Goal: Task Accomplishment & Management: Complete application form

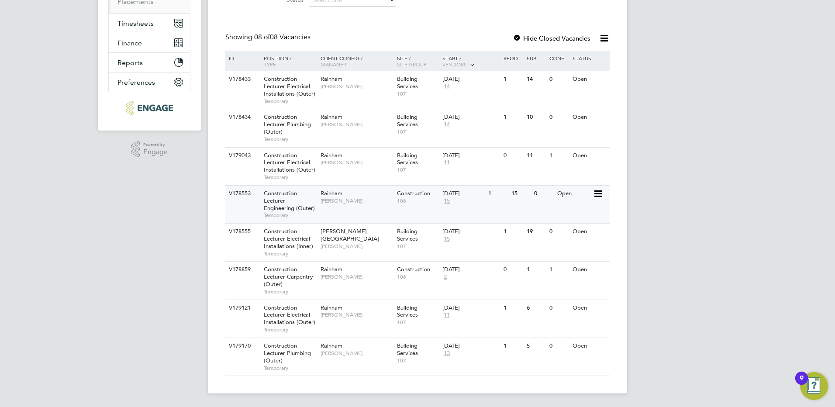
scroll to position [158, 0]
click at [284, 351] on span "Construction Lecturer Plumbing (Outer)" at bounding box center [287, 352] width 47 height 22
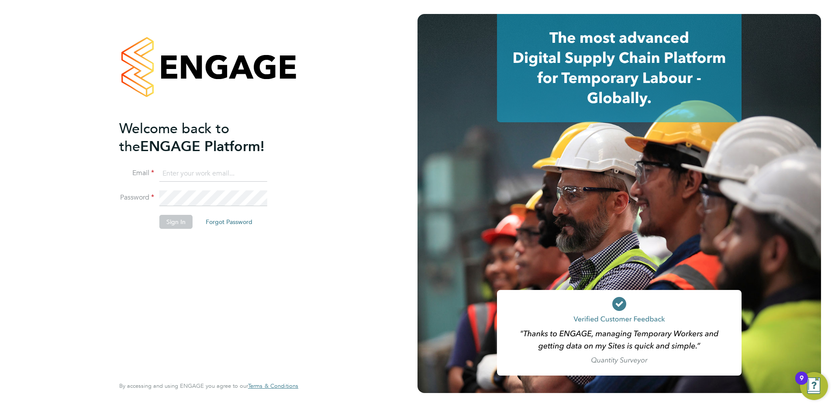
type input "[PERSON_NAME][EMAIL_ADDRESS][PERSON_NAME][DOMAIN_NAME]"
click at [176, 225] on button "Sign In" at bounding box center [175, 222] width 33 height 14
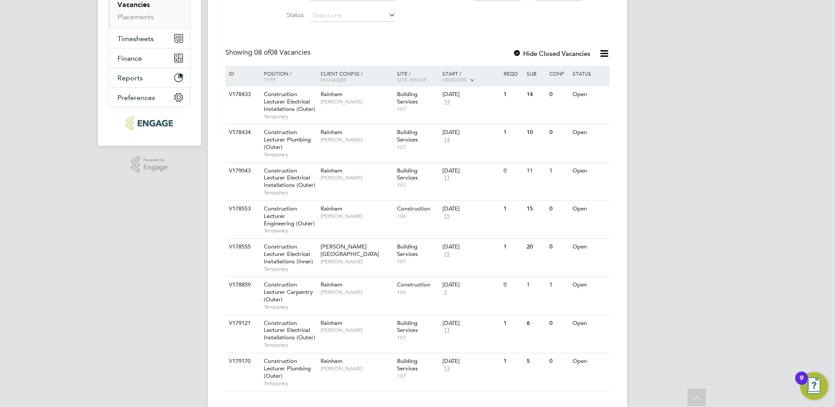
scroll to position [158, 0]
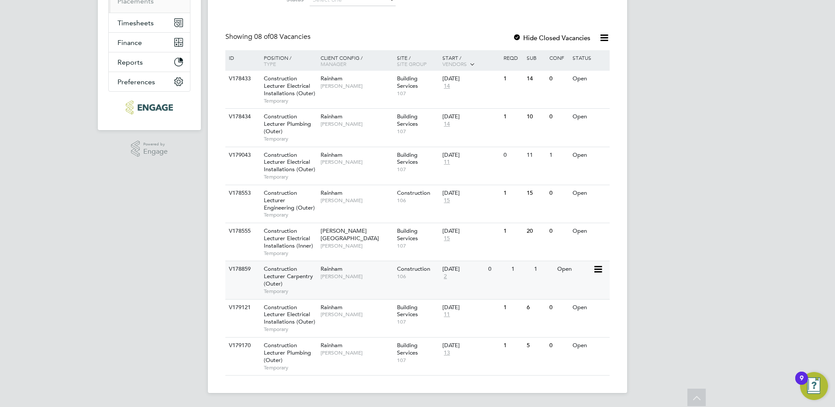
click at [290, 281] on div "Construction Lecturer Carpentry (Outer) Temporary" at bounding box center [287, 280] width 61 height 38
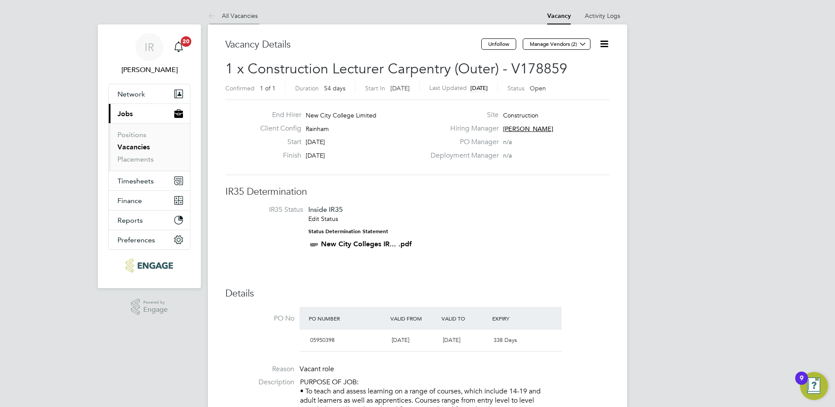
click at [237, 14] on link "All Vacancies" at bounding box center [233, 16] width 50 height 8
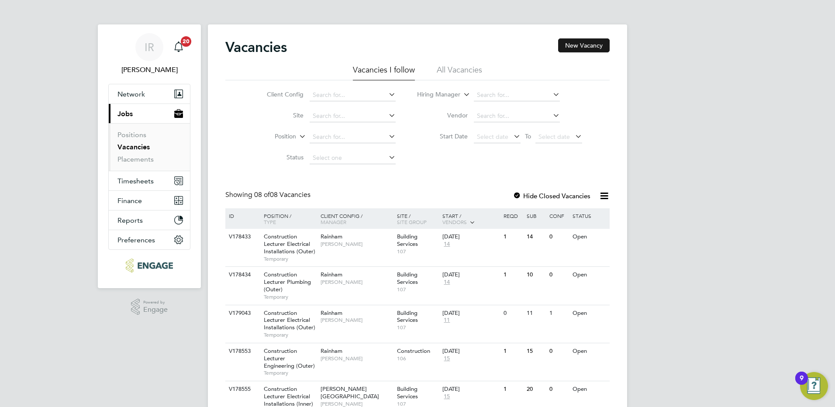
click at [586, 45] on button "New Vacancy" at bounding box center [584, 45] width 52 height 14
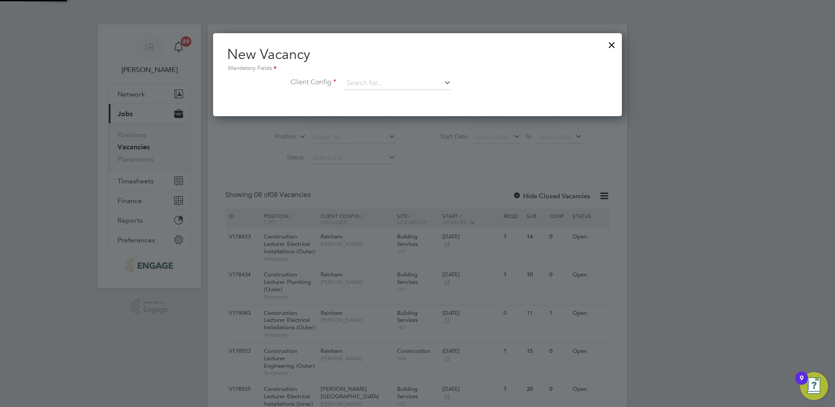
scroll to position [83, 409]
click at [438, 84] on input at bounding box center [397, 83] width 108 height 13
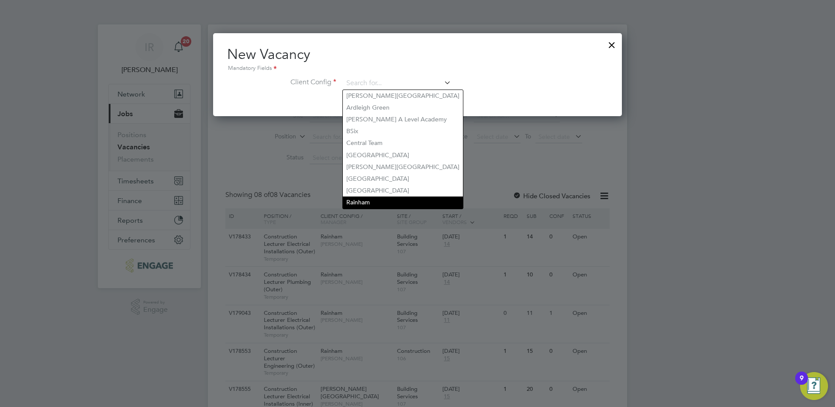
click at [364, 199] on li "Rainham" at bounding box center [403, 202] width 120 height 12
type input "Rainham"
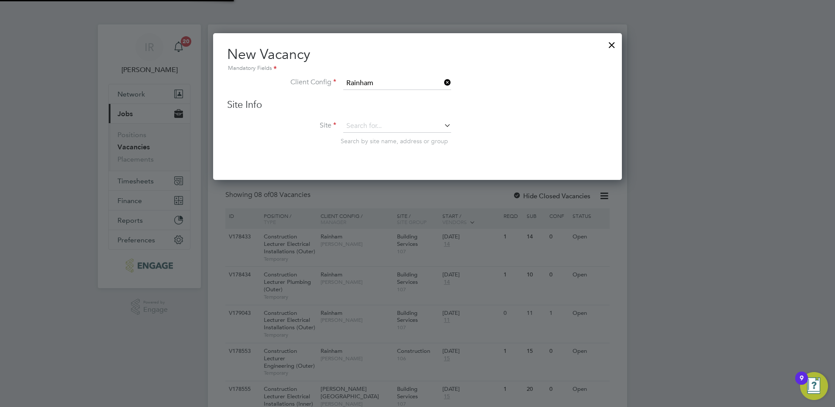
scroll to position [148, 409]
click at [376, 126] on input at bounding box center [397, 126] width 108 height 13
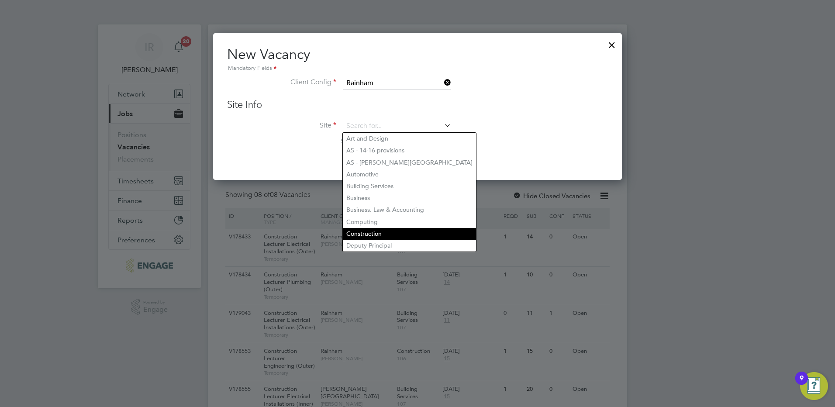
click at [368, 228] on li "Construction" at bounding box center [409, 234] width 133 height 12
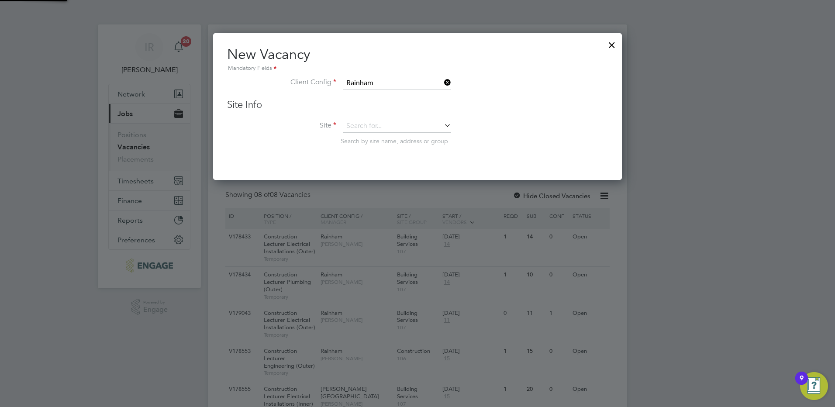
type input "Construction"
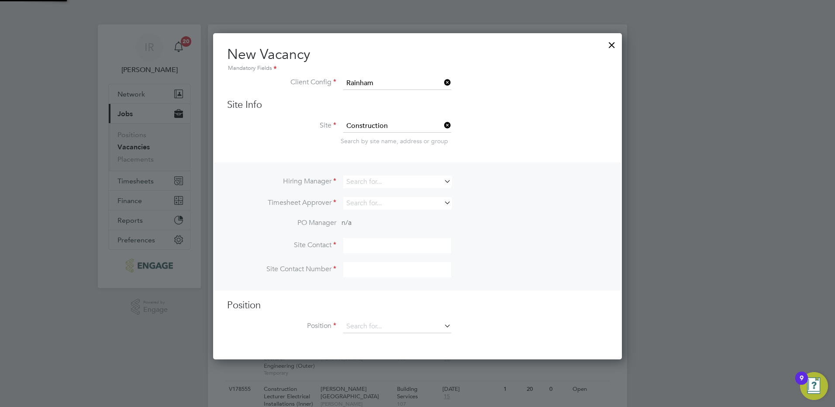
scroll to position [327, 409]
click at [360, 183] on input at bounding box center [397, 182] width 108 height 13
type input "a"
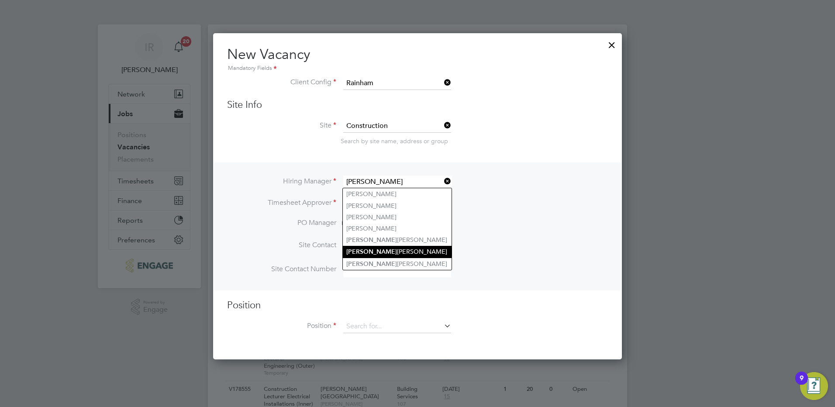
click at [378, 250] on li "Ian Rist" at bounding box center [397, 252] width 109 height 12
type input "[PERSON_NAME]"
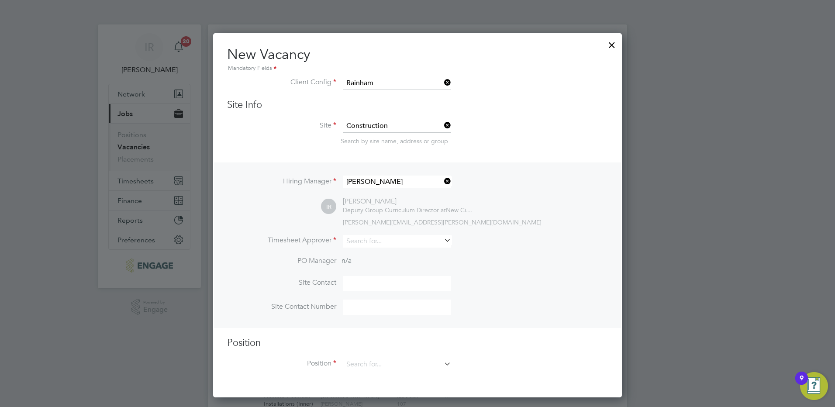
scroll to position [365, 409]
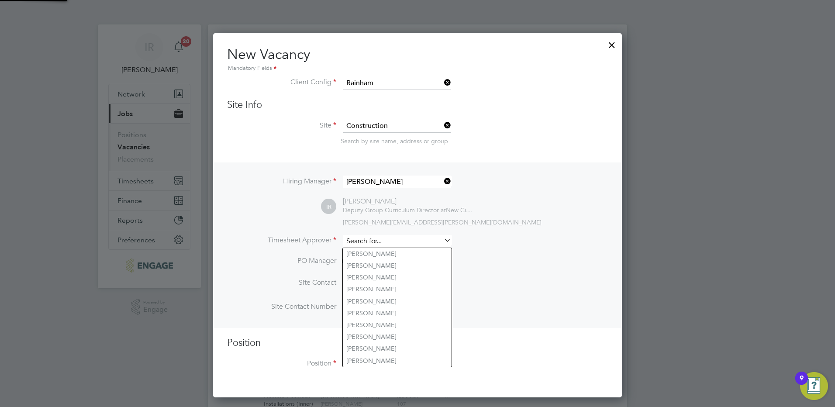
click at [368, 236] on input at bounding box center [397, 241] width 108 height 13
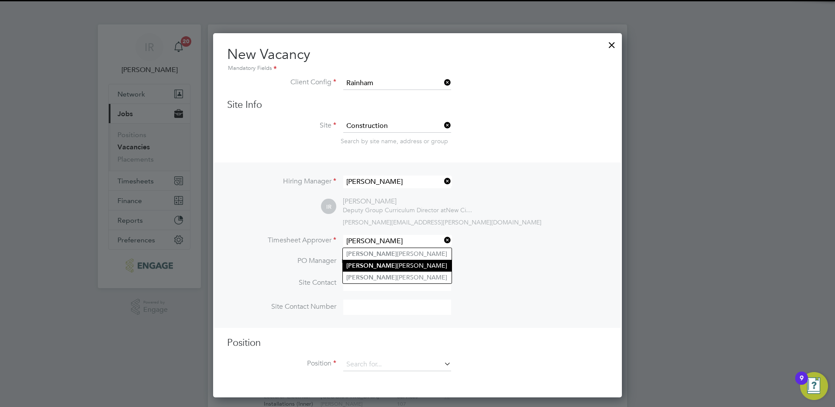
click at [368, 264] on li "Ian Rist" at bounding box center [397, 266] width 109 height 12
type input "[PERSON_NAME]"
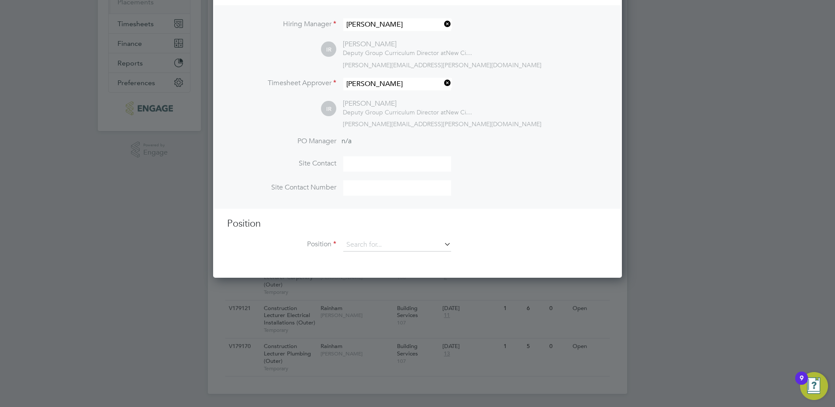
scroll to position [158, 0]
click at [442, 246] on icon at bounding box center [442, 243] width 0 height 12
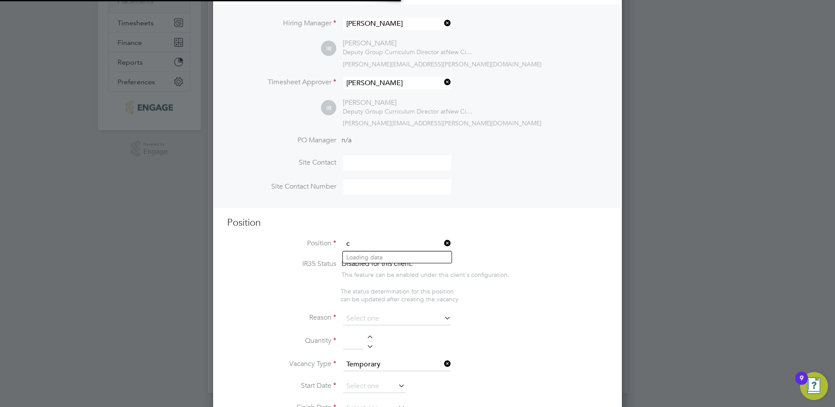
scroll to position [1345, 409]
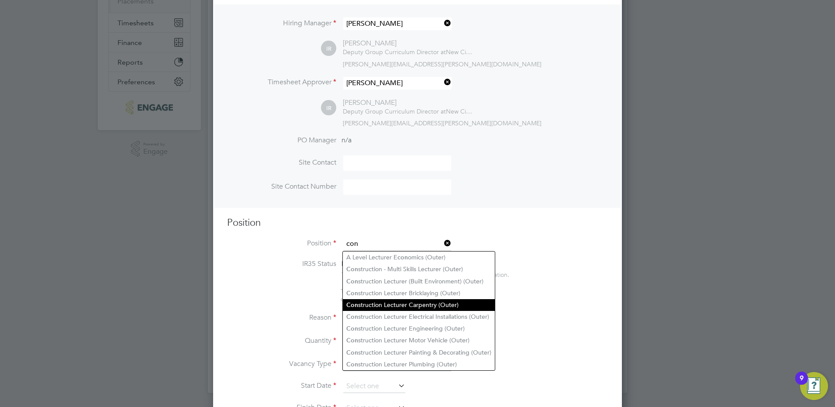
click at [433, 302] on li "Con struction Lecturer Carpentry (Outer)" at bounding box center [419, 305] width 152 height 12
type input "Construction Lecturer Carpentry (Outer)"
type textarea "PURPOSE OF JOB: • To teach and assess learning on a range of courses, which inc…"
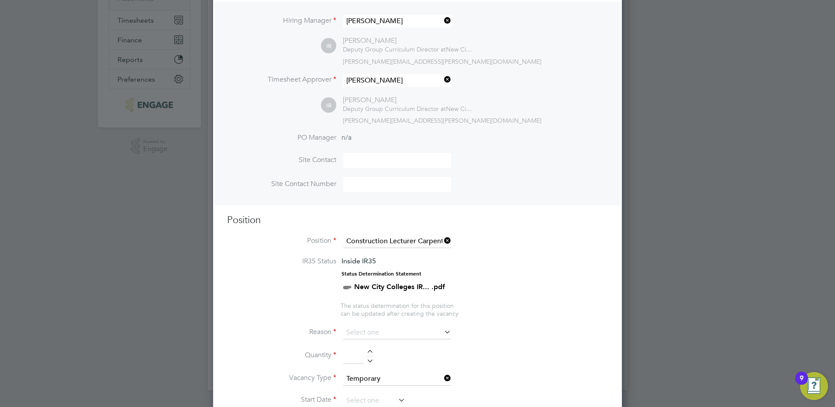
scroll to position [245, 0]
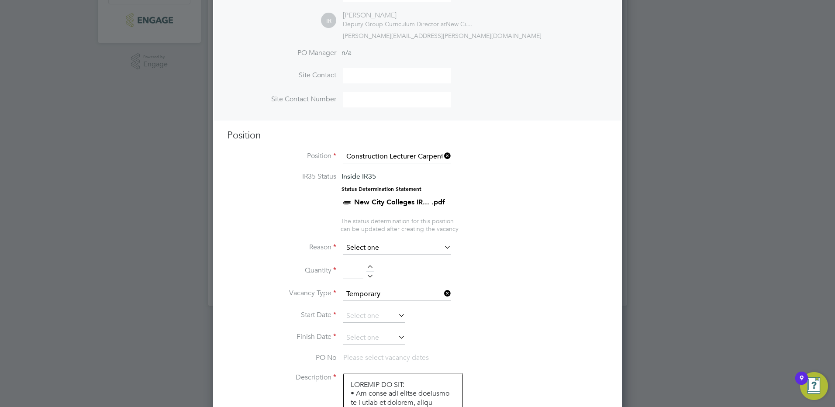
click at [441, 248] on input at bounding box center [397, 247] width 108 height 13
click at [383, 281] on li "Extra Work" at bounding box center [397, 283] width 109 height 11
type input "Extra Work"
click at [370, 265] on div at bounding box center [369, 268] width 7 height 6
type input "1"
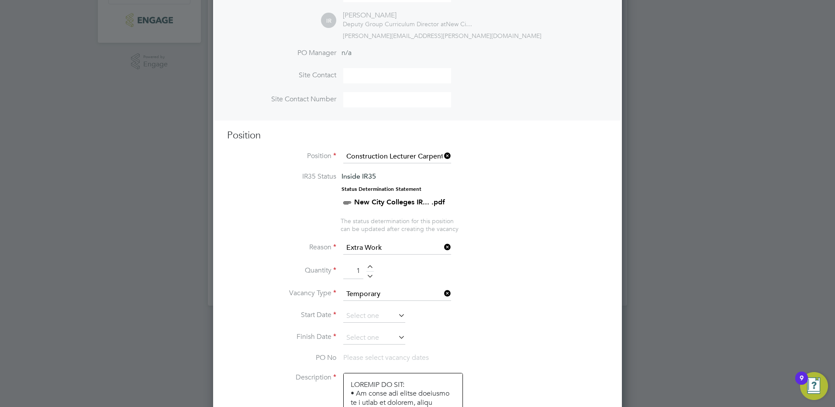
click at [396, 314] on icon at bounding box center [396, 315] width 0 height 12
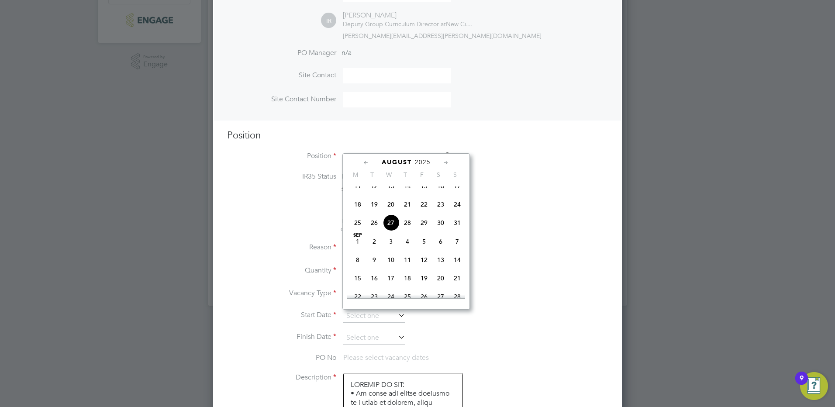
click at [357, 250] on span "Sep 1" at bounding box center [357, 241] width 17 height 17
type input "[DATE]"
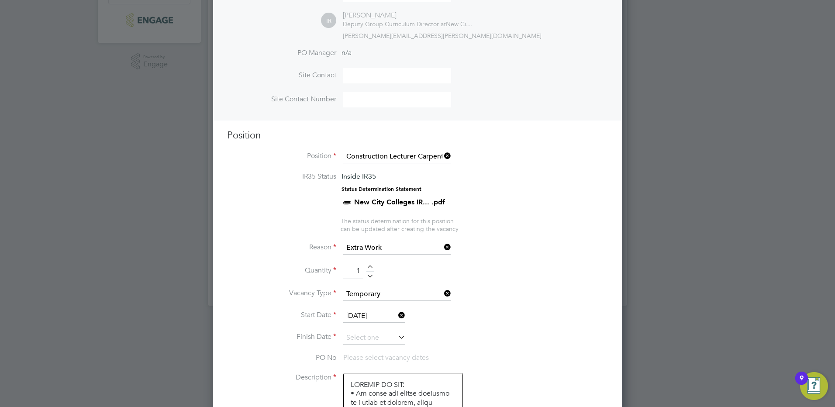
click at [396, 338] on icon at bounding box center [396, 337] width 0 height 12
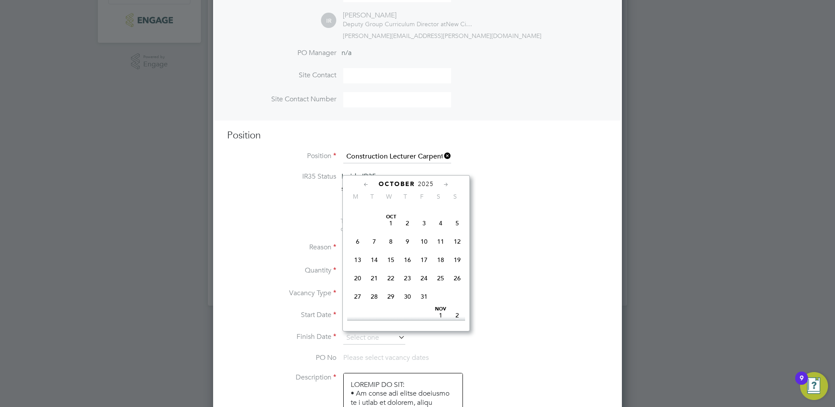
scroll to position [396, 0]
click at [409, 271] on span "23" at bounding box center [407, 263] width 17 height 17
type input "[DATE]"
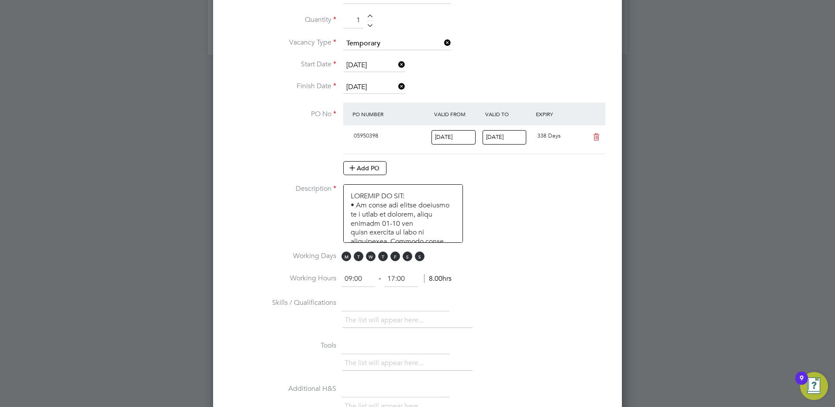
scroll to position [507, 0]
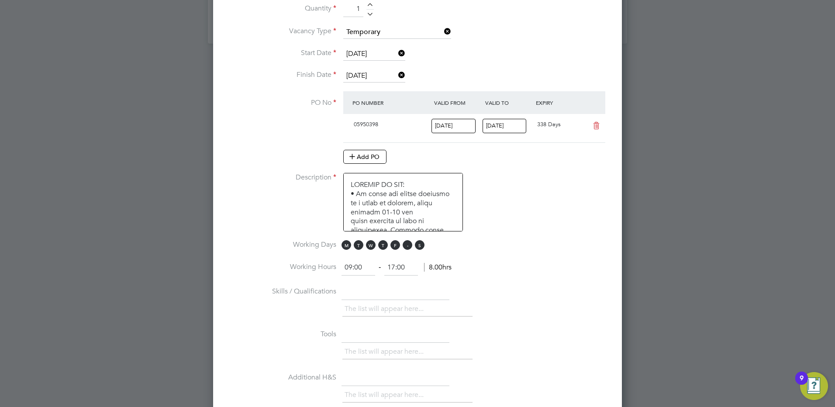
click at [409, 246] on span "S" at bounding box center [408, 245] width 10 height 10
click at [420, 247] on span "S" at bounding box center [420, 245] width 10 height 10
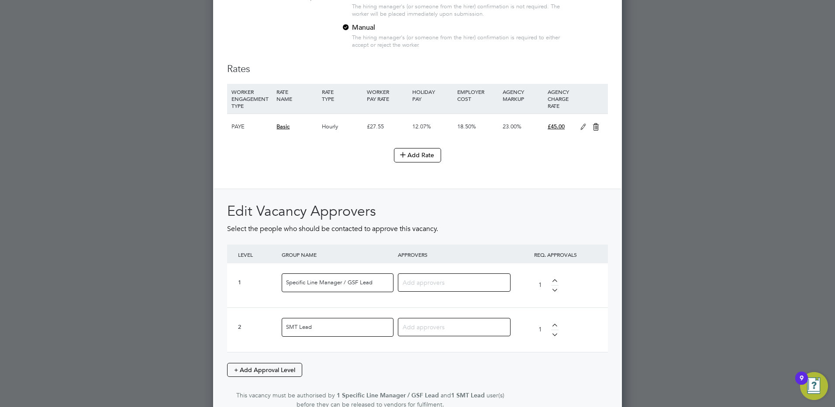
scroll to position [988, 0]
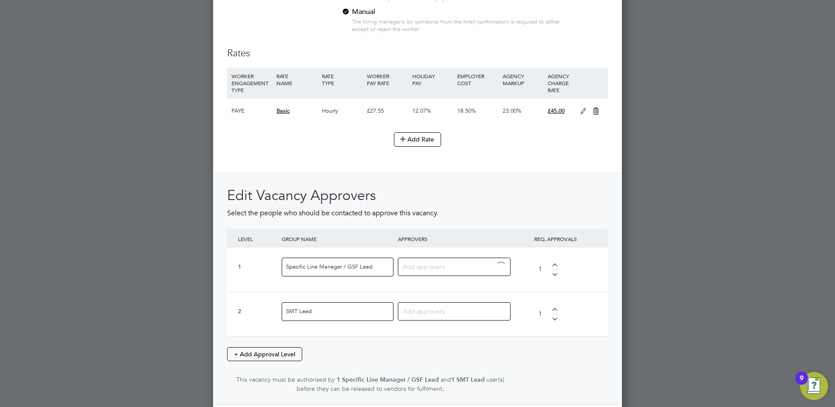
click at [446, 268] on input at bounding box center [451, 266] width 97 height 11
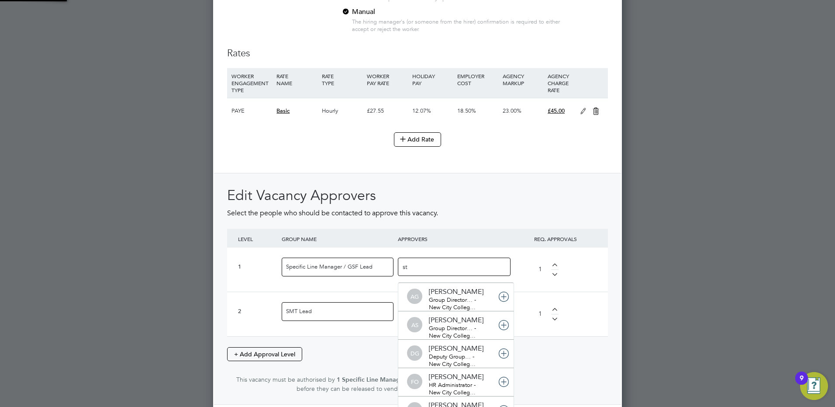
scroll to position [9, 62]
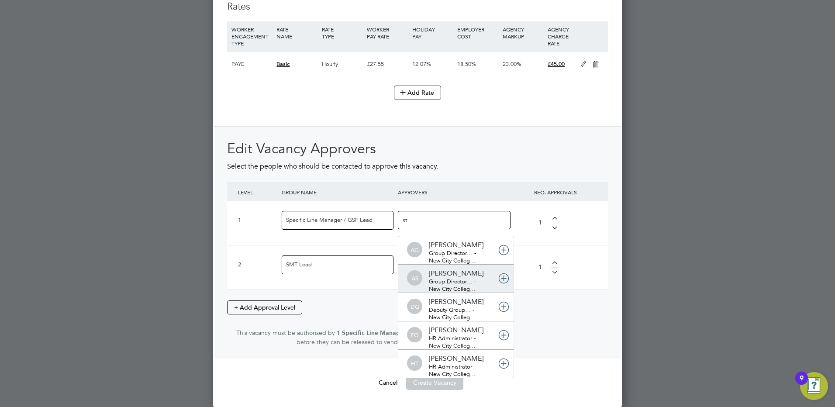
type input "ste"
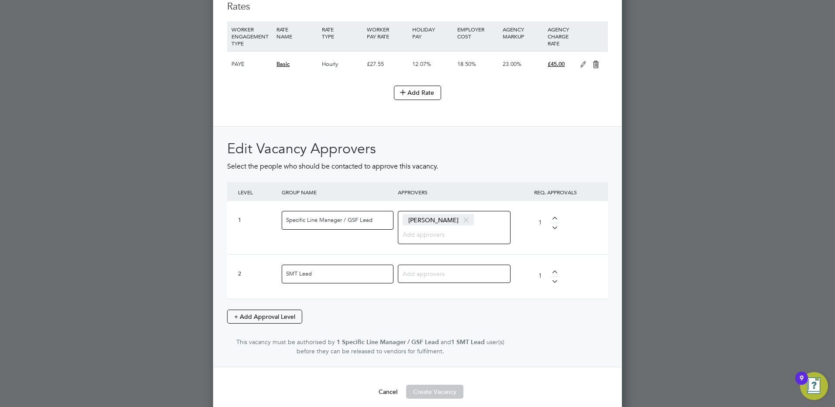
click at [415, 271] on input at bounding box center [451, 273] width 97 height 11
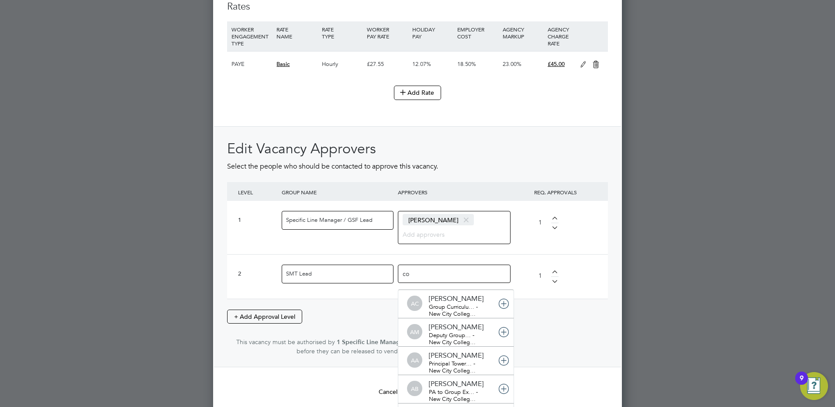
type input "col"
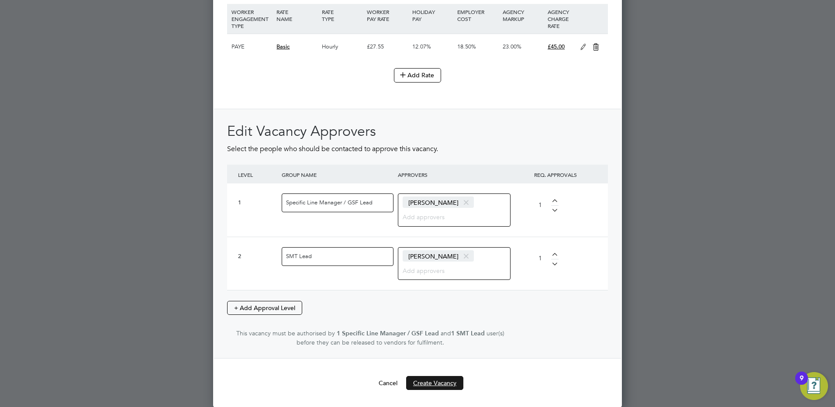
click at [445, 381] on button "Create Vacancy" at bounding box center [434, 383] width 57 height 14
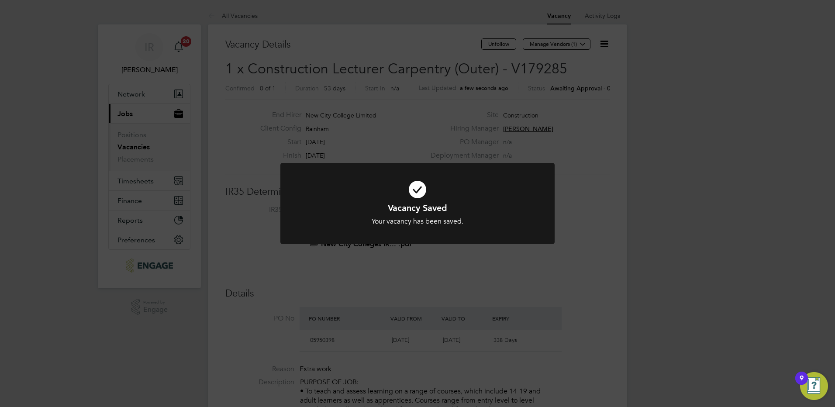
click at [594, 280] on div "Vacancy Saved Your vacancy has been saved. Cancel Okay" at bounding box center [417, 203] width 835 height 407
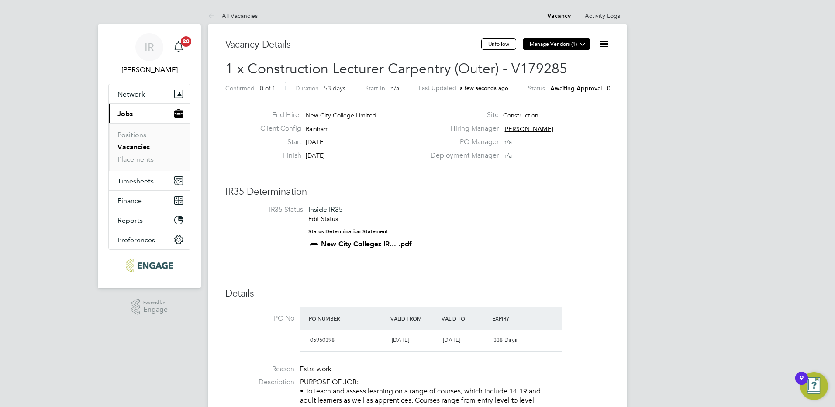
click at [546, 45] on button "Manage Vendors (1)" at bounding box center [557, 43] width 68 height 11
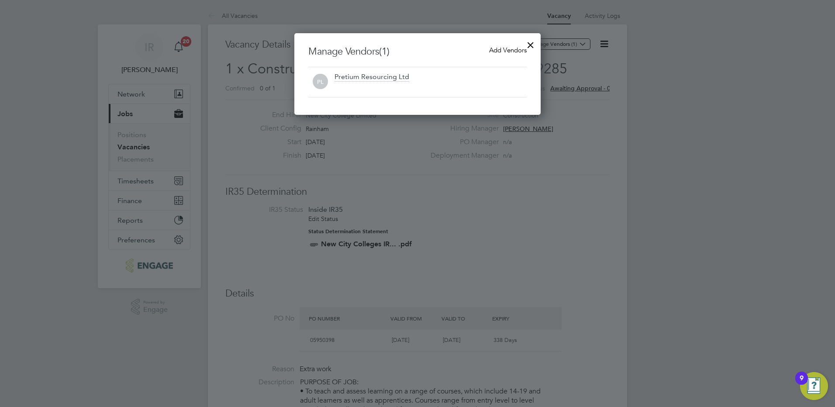
click at [512, 52] on span "Add Vendors" at bounding box center [508, 50] width 38 height 8
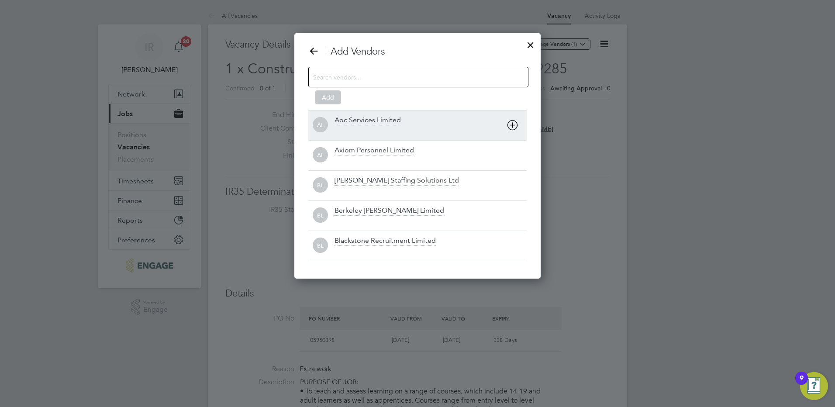
click at [513, 125] on icon at bounding box center [512, 125] width 11 height 11
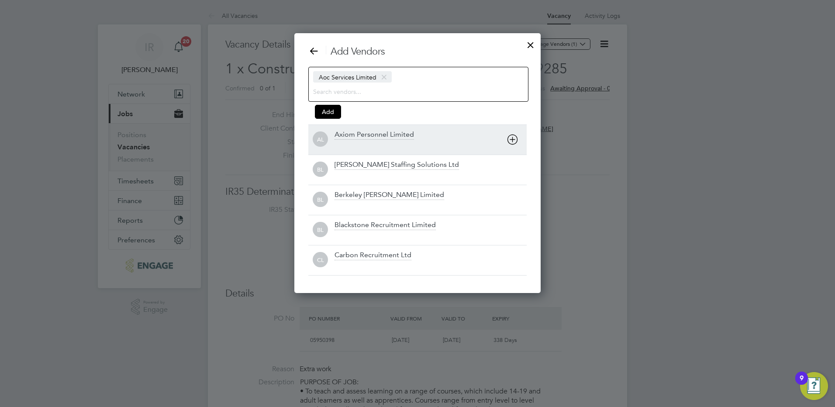
click at [511, 143] on icon at bounding box center [512, 139] width 11 height 11
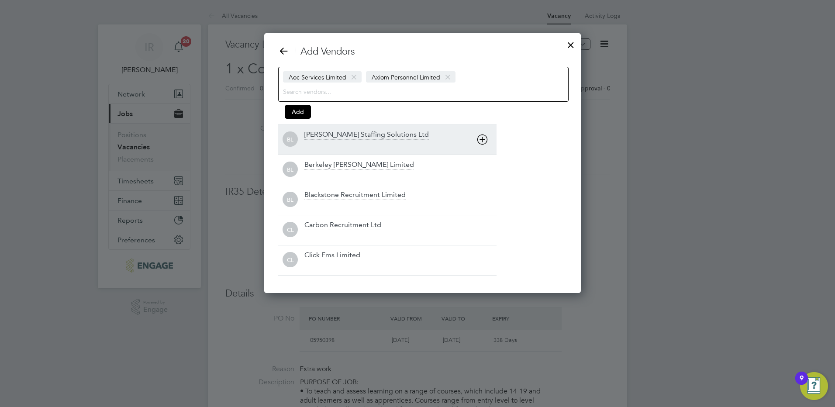
click at [480, 143] on icon at bounding box center [482, 139] width 11 height 11
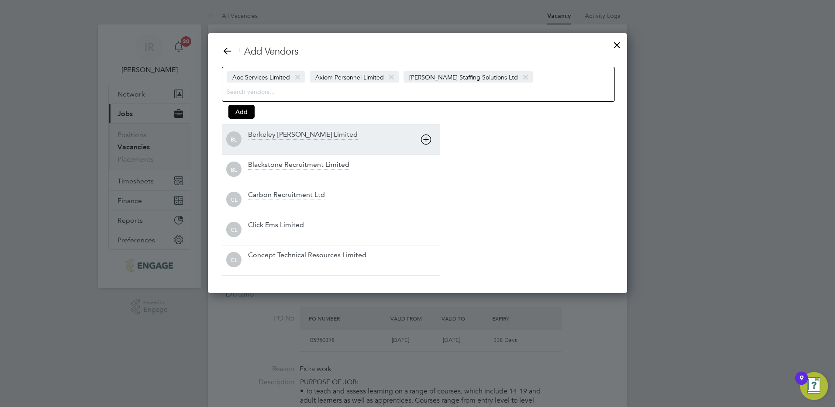
click at [421, 140] on icon at bounding box center [425, 139] width 11 height 11
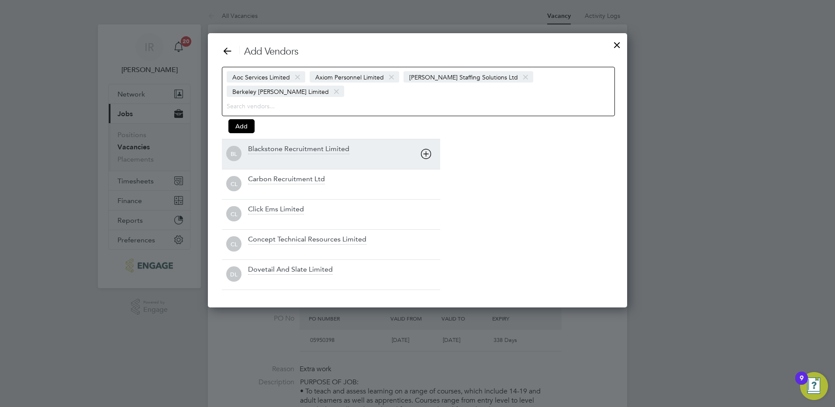
click at [423, 148] on icon at bounding box center [425, 153] width 11 height 11
click at [424, 157] on icon at bounding box center [425, 153] width 11 height 11
click at [425, 157] on icon at bounding box center [425, 153] width 11 height 11
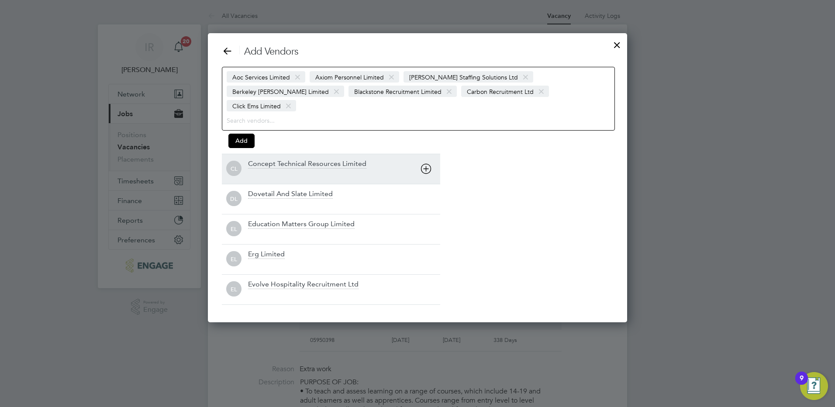
click at [425, 163] on icon at bounding box center [425, 168] width 11 height 11
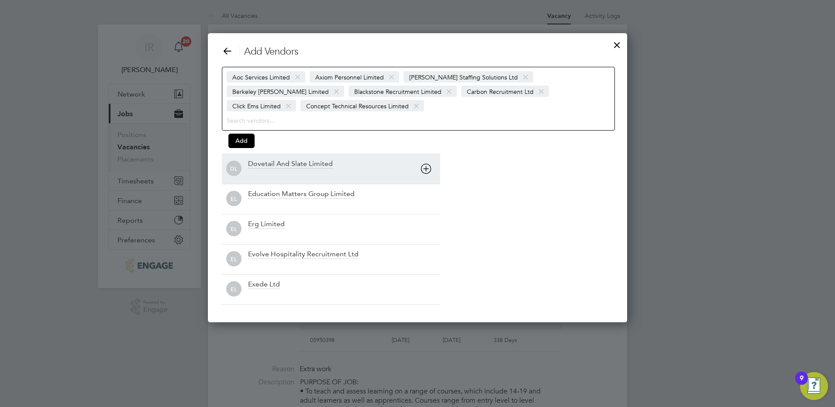
click at [425, 157] on div "DL Dovetail And Slate Limited" at bounding box center [331, 169] width 218 height 30
click at [424, 174] on icon at bounding box center [425, 168] width 11 height 11
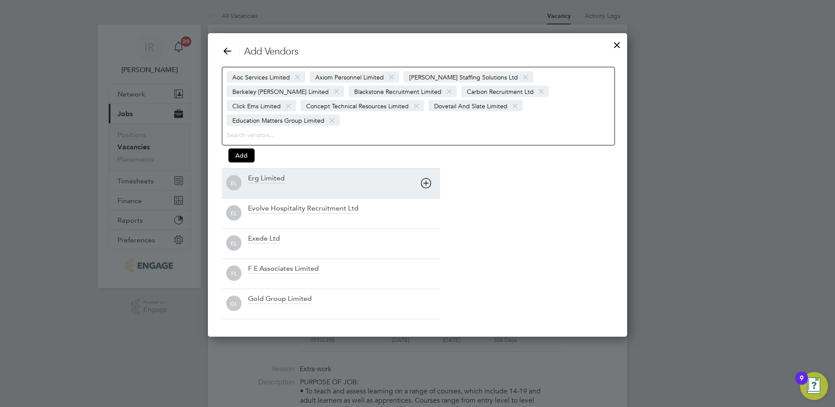
click at [424, 178] on icon at bounding box center [425, 183] width 11 height 11
click at [424, 174] on div "Evolve Hospitality Recruitment Ltd" at bounding box center [344, 183] width 192 height 19
click at [427, 187] on icon at bounding box center [425, 183] width 11 height 11
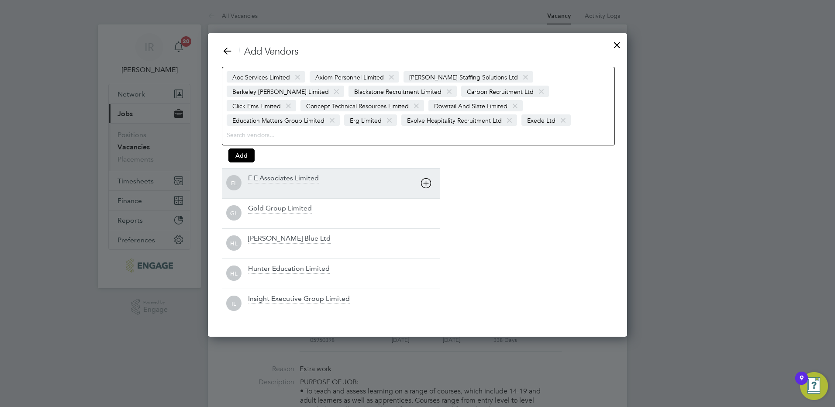
click at [427, 187] on icon at bounding box center [425, 183] width 11 height 11
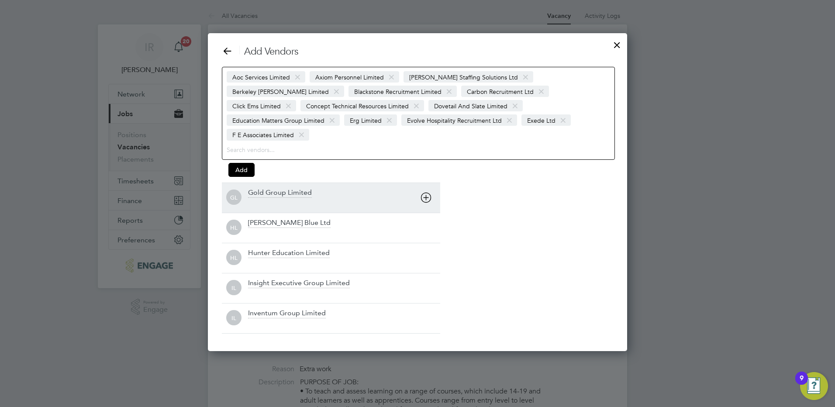
click at [427, 192] on icon at bounding box center [425, 197] width 11 height 11
click at [427, 187] on div "HL Henry Blue Ltd" at bounding box center [331, 198] width 218 height 30
click at [427, 187] on div "HL Hunter Education Limited" at bounding box center [331, 198] width 218 height 30
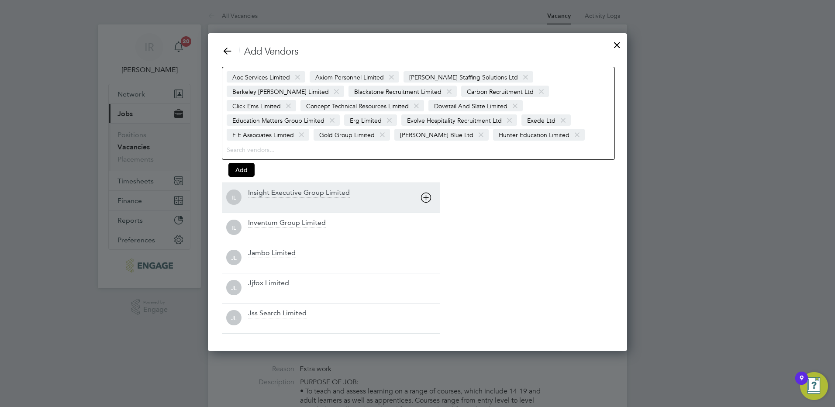
click at [427, 200] on icon at bounding box center [425, 197] width 11 height 11
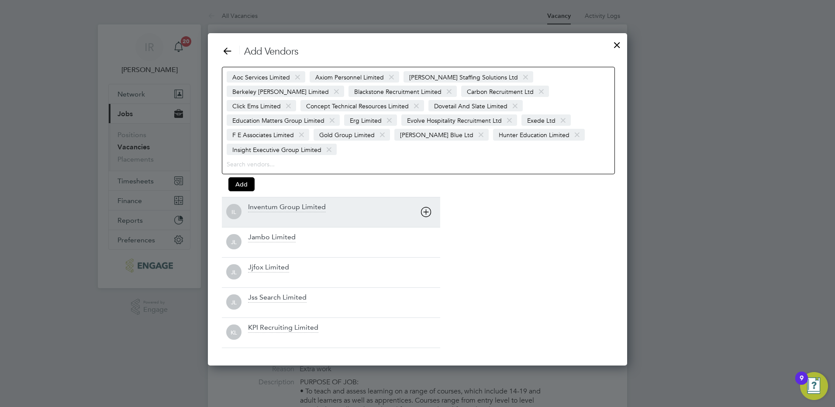
click at [427, 207] on icon at bounding box center [425, 212] width 11 height 11
click at [427, 200] on div "IL Inventum Group Limited" at bounding box center [331, 212] width 218 height 30
click at [427, 200] on div "JL Jjfox Limited" at bounding box center [331, 212] width 218 height 30
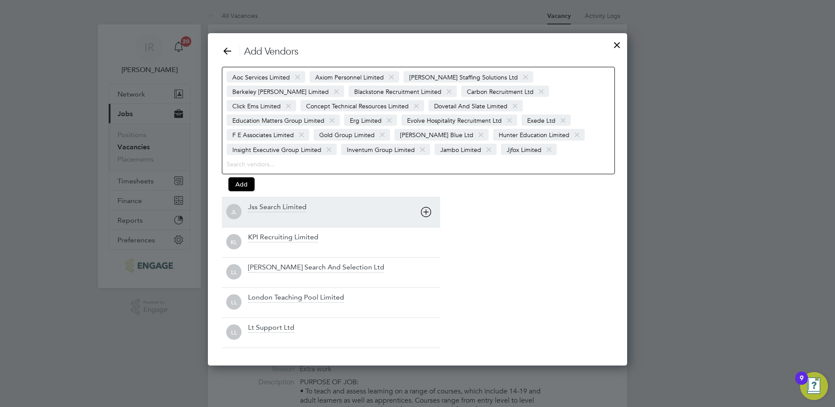
click at [425, 214] on icon at bounding box center [425, 212] width 11 height 11
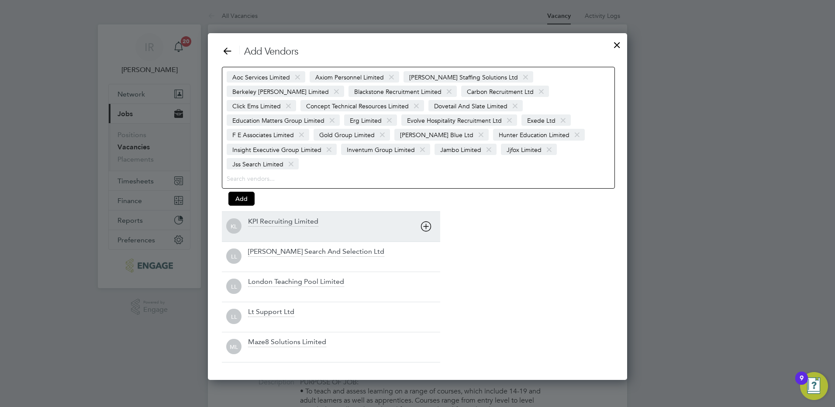
click at [427, 221] on icon at bounding box center [425, 226] width 11 height 11
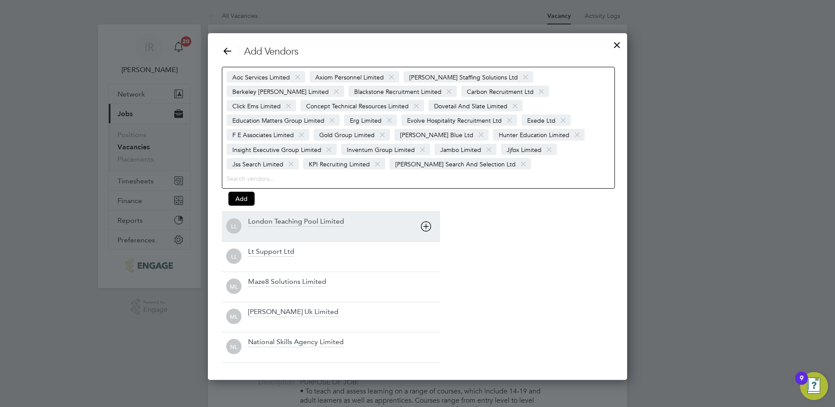
click at [427, 215] on div "LL London Teaching Pool Limited" at bounding box center [331, 226] width 218 height 30
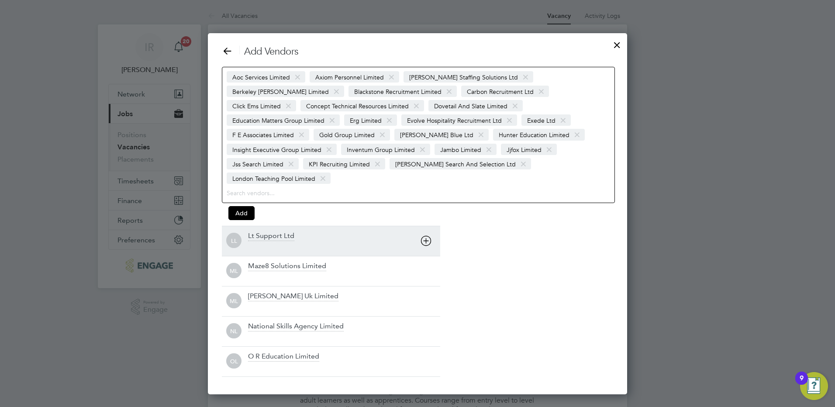
click at [427, 226] on div "LL Lt Support Ltd" at bounding box center [331, 241] width 218 height 30
click at [427, 235] on icon at bounding box center [425, 240] width 11 height 11
click at [427, 227] on div "NL National Skills Agency Limited" at bounding box center [331, 241] width 218 height 30
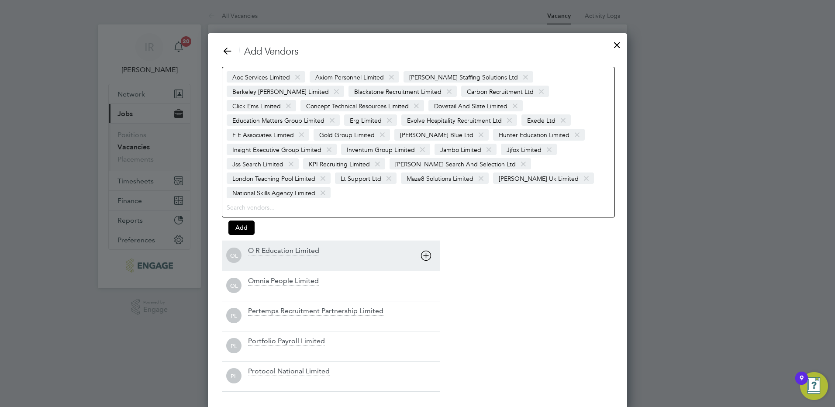
click at [427, 250] on icon at bounding box center [425, 255] width 11 height 11
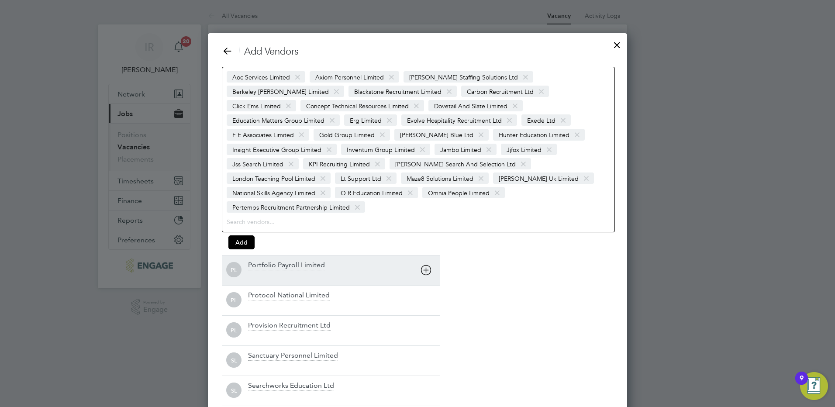
click at [427, 255] on div "PL Portfolio Payroll Limited" at bounding box center [331, 270] width 218 height 30
click at [427, 265] on icon at bounding box center [425, 270] width 11 height 11
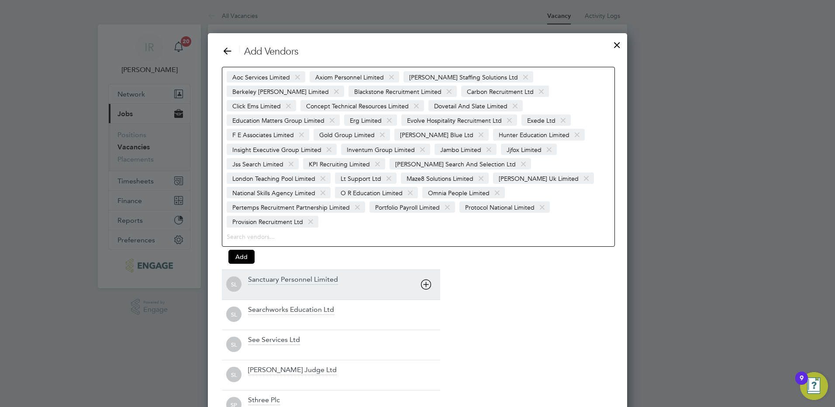
click at [427, 269] on div "SL Sanctuary Personnel Limited" at bounding box center [331, 284] width 218 height 30
click at [427, 279] on icon at bounding box center [425, 284] width 11 height 11
click at [426, 279] on icon at bounding box center [425, 284] width 11 height 11
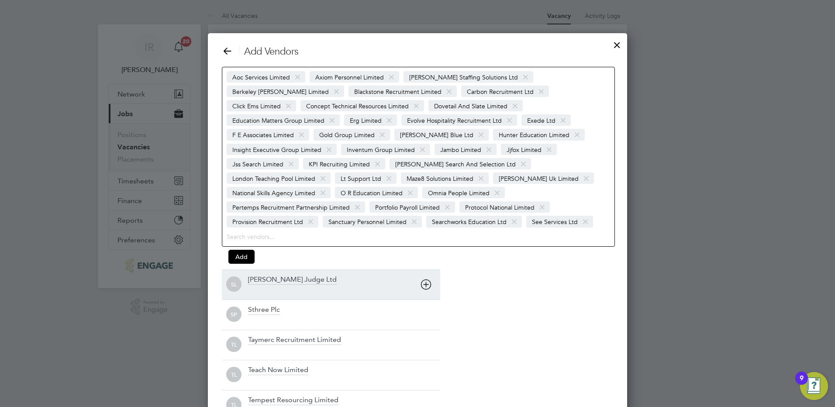
click at [426, 279] on icon at bounding box center [425, 284] width 11 height 11
click at [426, 271] on div "SL Simpson Judge Ltd" at bounding box center [331, 284] width 218 height 30
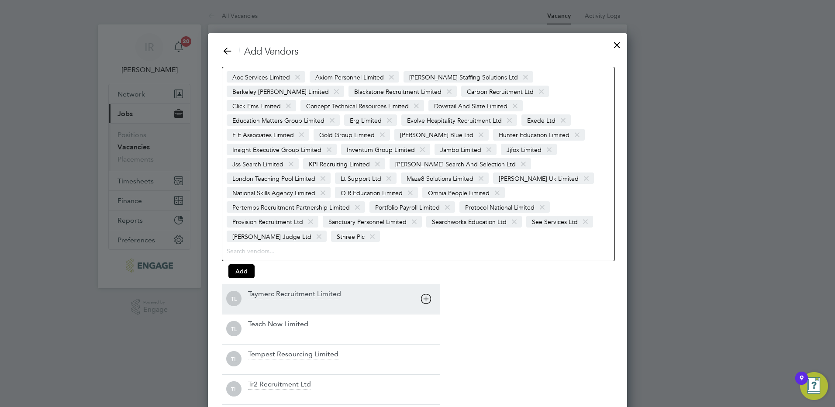
click at [426, 284] on div "TL Taymerc Recruitment Limited" at bounding box center [331, 299] width 218 height 30
click at [426, 293] on icon at bounding box center [425, 298] width 11 height 11
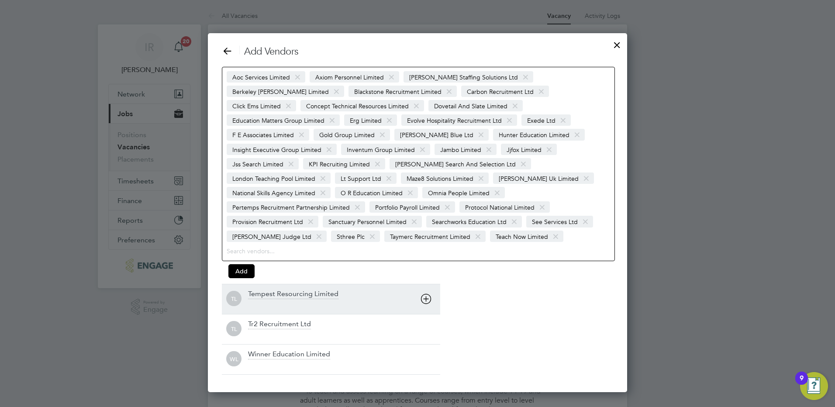
click at [427, 293] on icon at bounding box center [425, 298] width 11 height 11
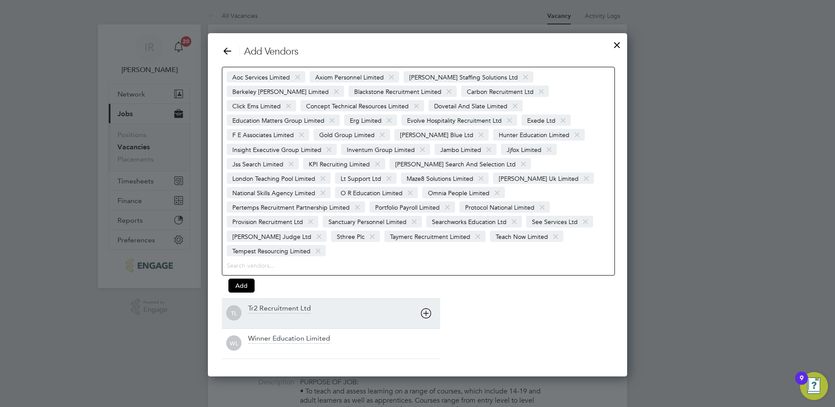
drag, startPoint x: 427, startPoint y: 286, endPoint x: 427, endPoint y: 293, distance: 7.4
click at [427, 298] on div "TL Tr2 Recruitment Ltd" at bounding box center [331, 313] width 218 height 30
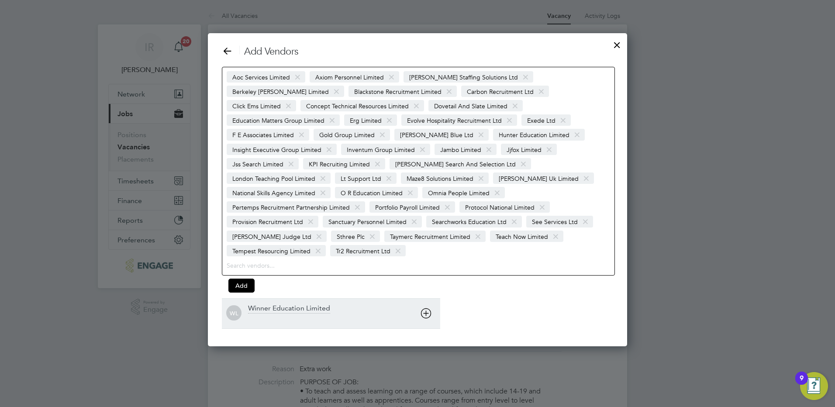
click at [427, 308] on icon at bounding box center [425, 313] width 11 height 11
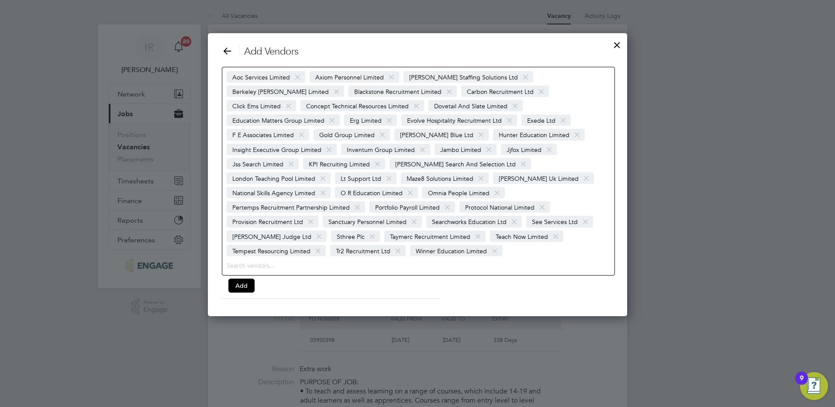
click at [493, 243] on span at bounding box center [494, 251] width 13 height 17
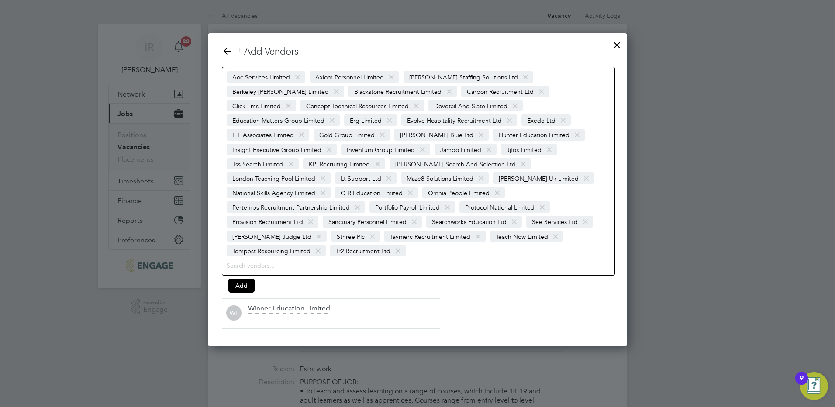
click at [315, 243] on span at bounding box center [318, 251] width 13 height 17
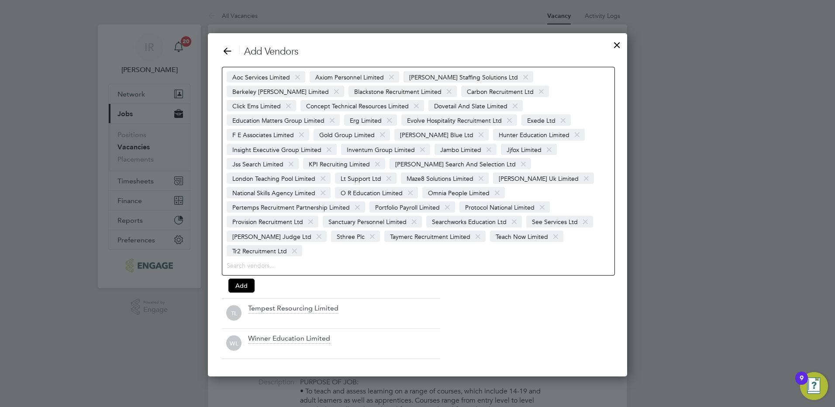
click at [549, 228] on span at bounding box center [555, 236] width 13 height 17
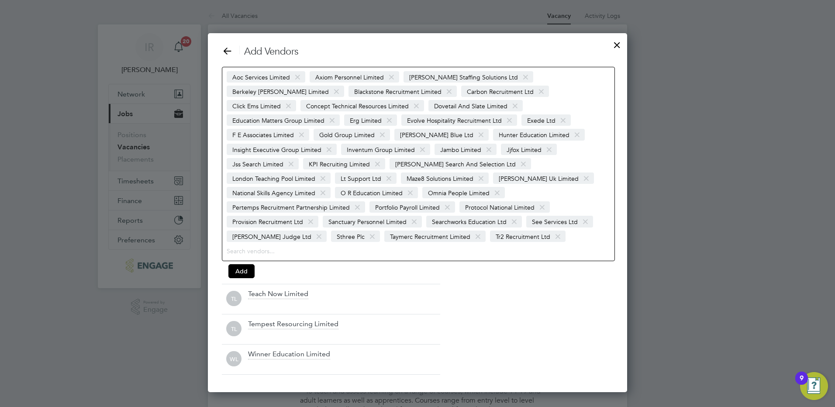
click at [472, 228] on span at bounding box center [478, 236] width 13 height 17
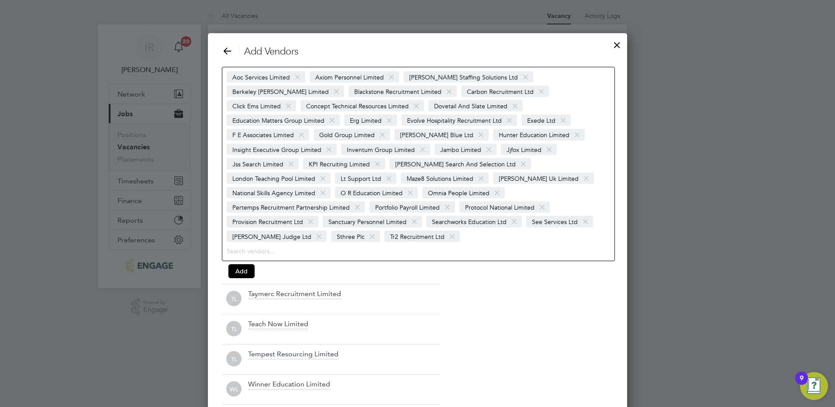
click at [366, 228] on span at bounding box center [372, 236] width 13 height 17
click at [313, 228] on span at bounding box center [319, 236] width 13 height 17
click at [582, 214] on span at bounding box center [585, 222] width 13 height 17
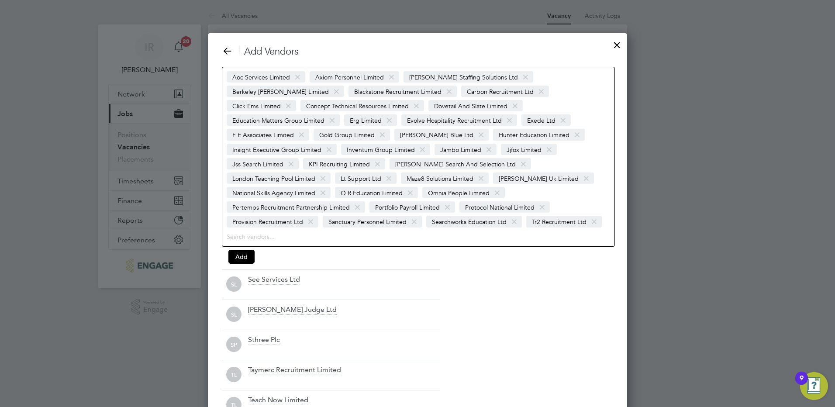
click at [510, 214] on span at bounding box center [514, 222] width 13 height 17
click at [412, 214] on span at bounding box center [414, 222] width 13 height 17
click at [446, 199] on span at bounding box center [447, 207] width 13 height 17
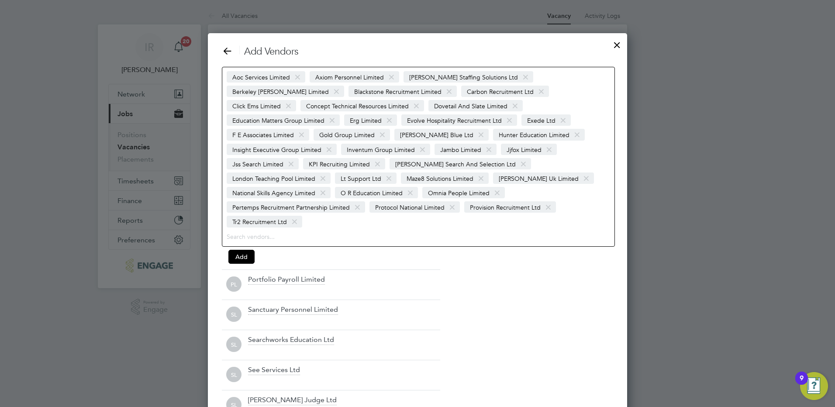
click at [352, 199] on span at bounding box center [357, 207] width 13 height 17
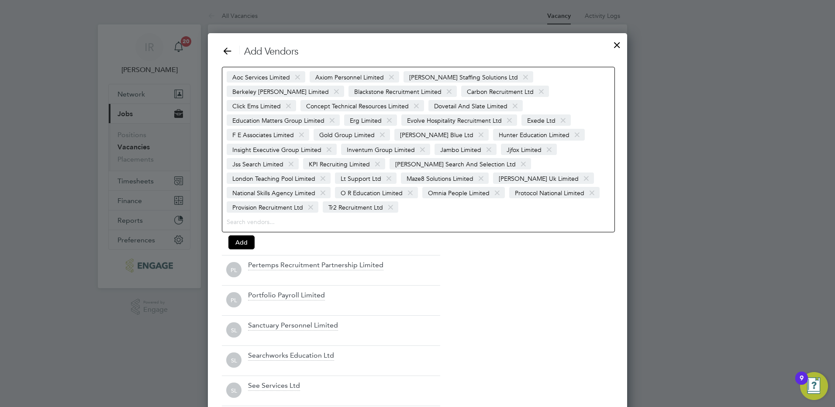
click at [417, 185] on span at bounding box center [410, 193] width 13 height 17
click at [329, 185] on span at bounding box center [323, 193] width 13 height 17
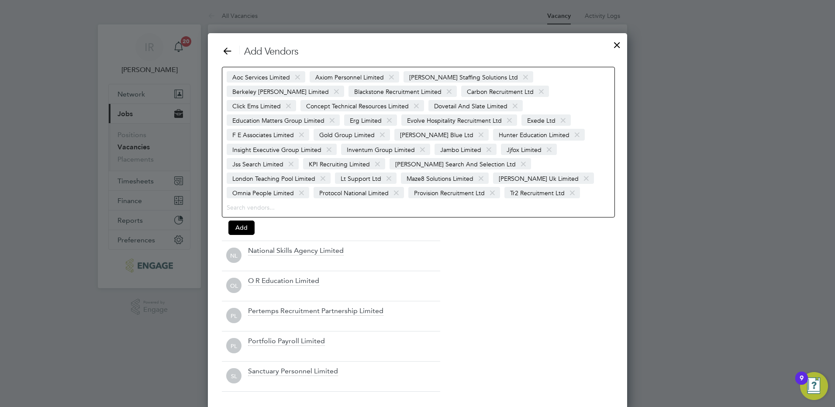
click at [487, 170] on span at bounding box center [481, 178] width 13 height 17
click at [395, 170] on span at bounding box center [389, 178] width 13 height 17
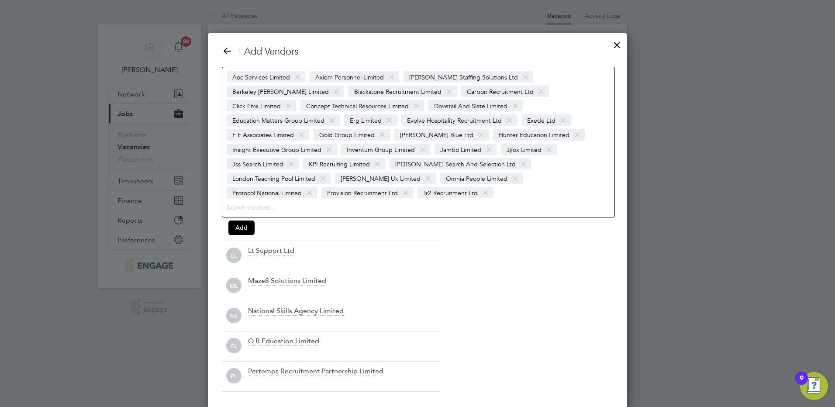
click at [329, 170] on span at bounding box center [323, 178] width 13 height 17
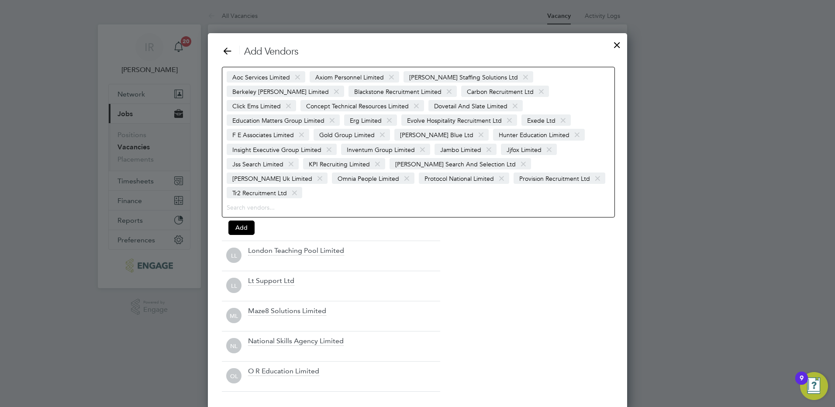
click at [517, 162] on span at bounding box center [523, 164] width 13 height 17
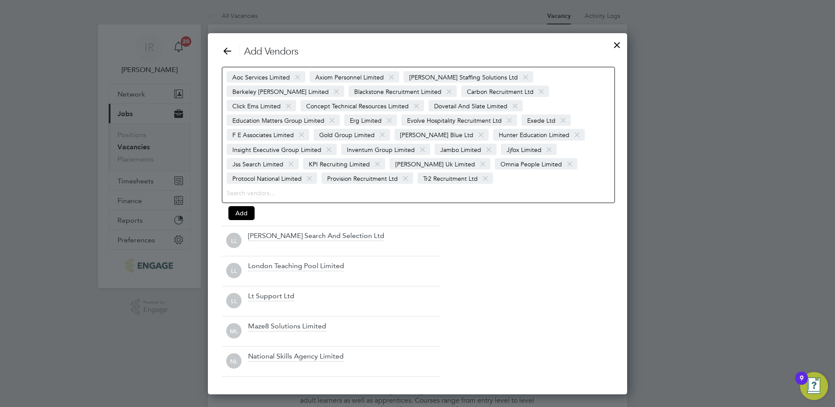
click at [384, 156] on span at bounding box center [377, 164] width 13 height 17
click at [297, 156] on span at bounding box center [291, 164] width 13 height 17
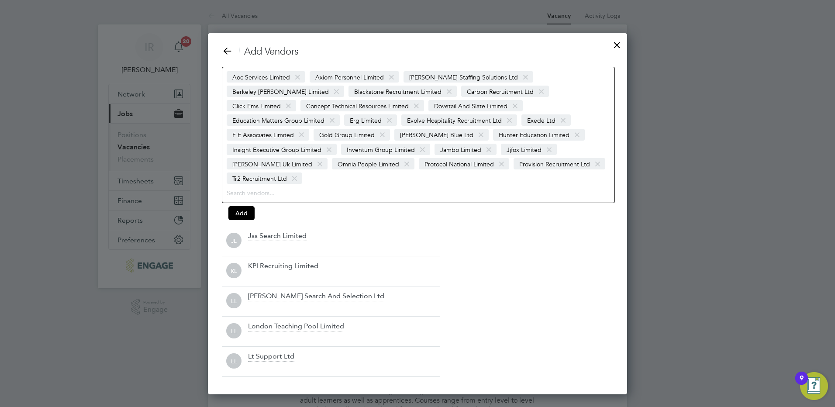
click at [416, 148] on span at bounding box center [422, 149] width 13 height 17
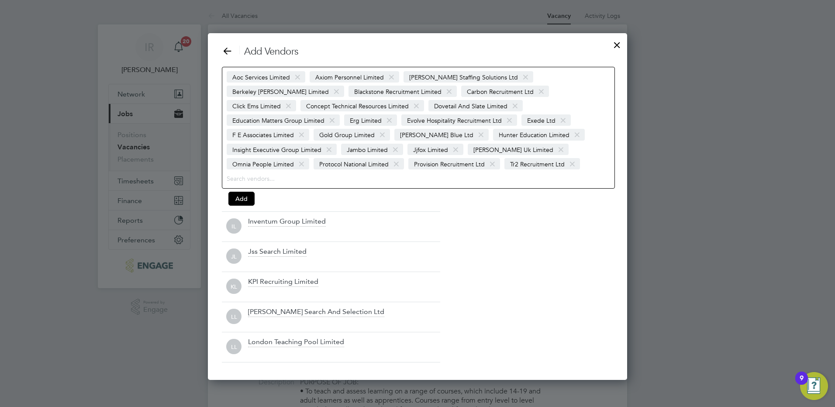
click at [335, 141] on span at bounding box center [329, 149] width 13 height 17
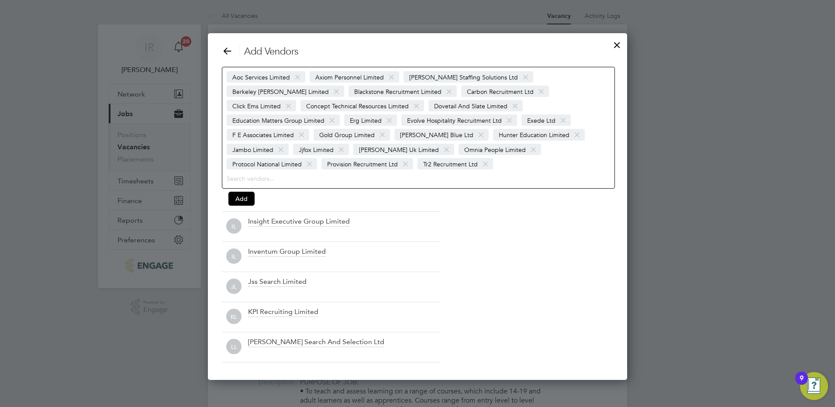
click at [376, 134] on span at bounding box center [382, 135] width 13 height 17
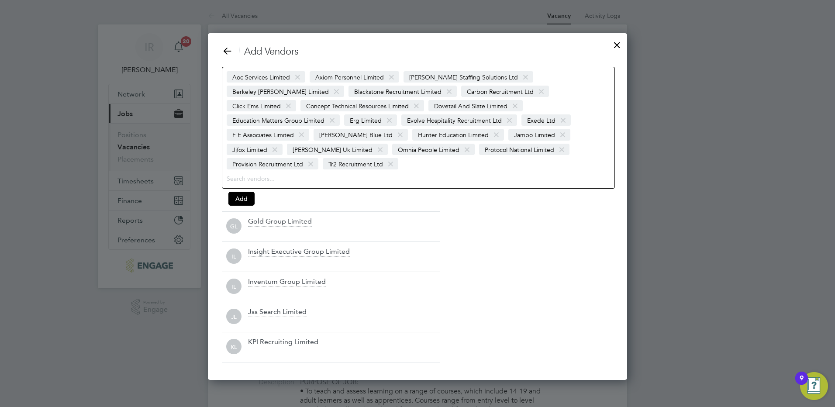
click at [308, 127] on span at bounding box center [301, 135] width 13 height 17
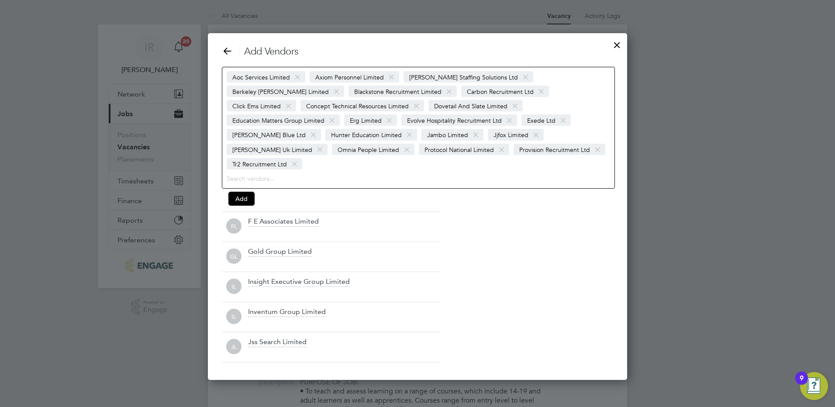
click at [503, 121] on span at bounding box center [509, 120] width 13 height 17
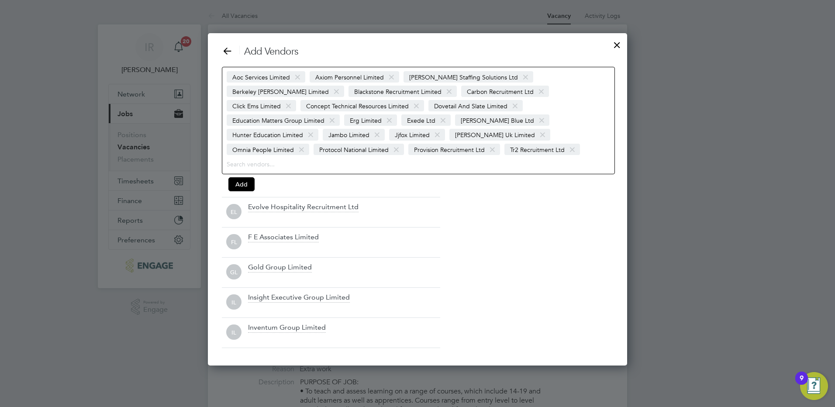
click at [383, 122] on span at bounding box center [389, 120] width 13 height 17
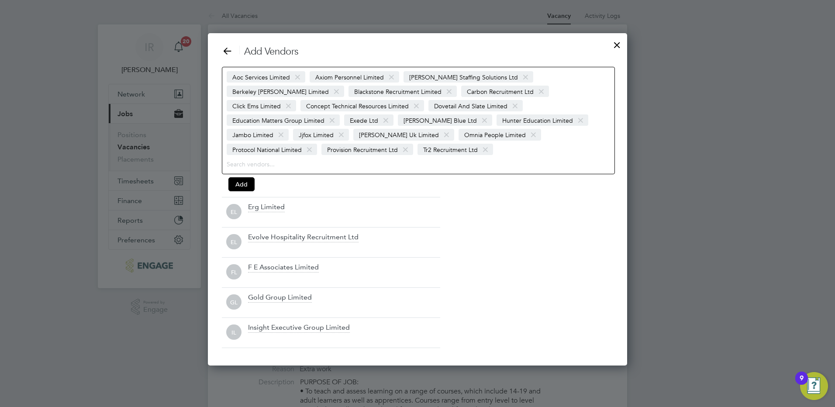
click at [338, 112] on span at bounding box center [332, 120] width 13 height 17
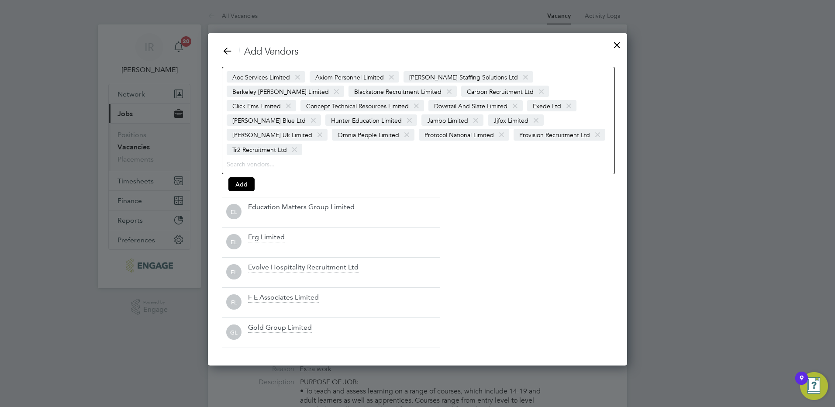
click at [410, 104] on span at bounding box center [416, 106] width 13 height 17
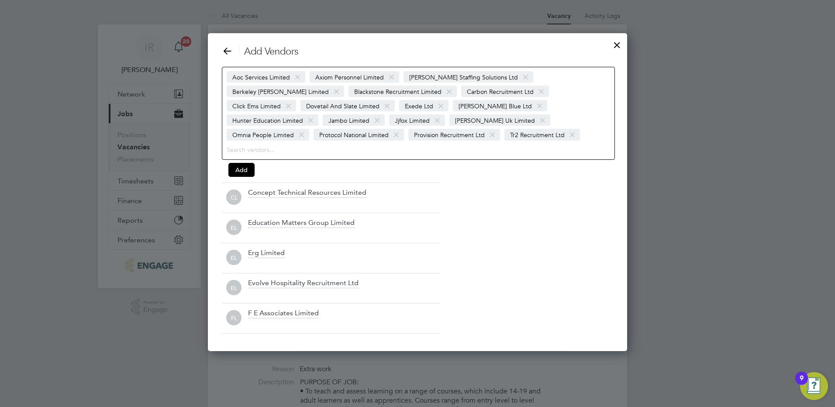
click at [295, 98] on span at bounding box center [288, 106] width 13 height 17
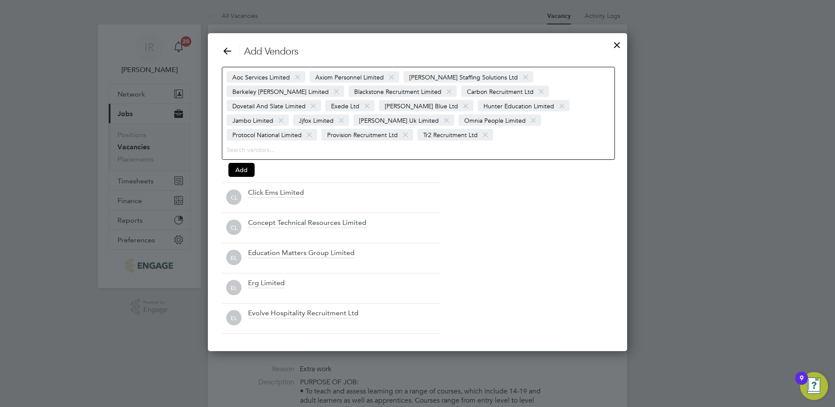
scroll to position [303, 420]
click at [443, 92] on span at bounding box center [449, 91] width 13 height 17
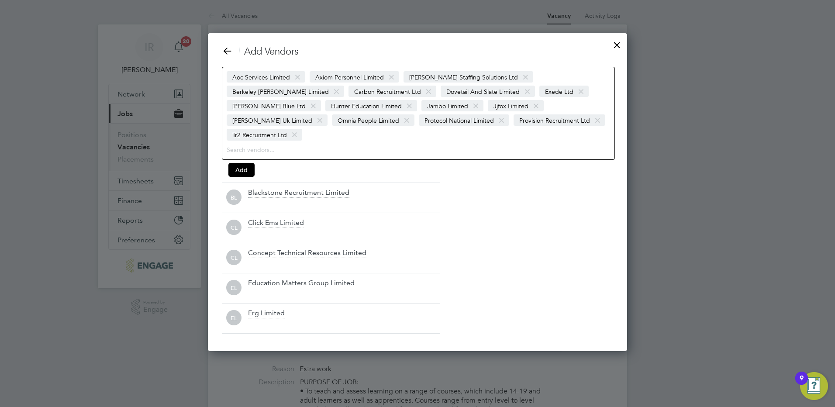
click at [343, 83] on span at bounding box center [336, 91] width 13 height 17
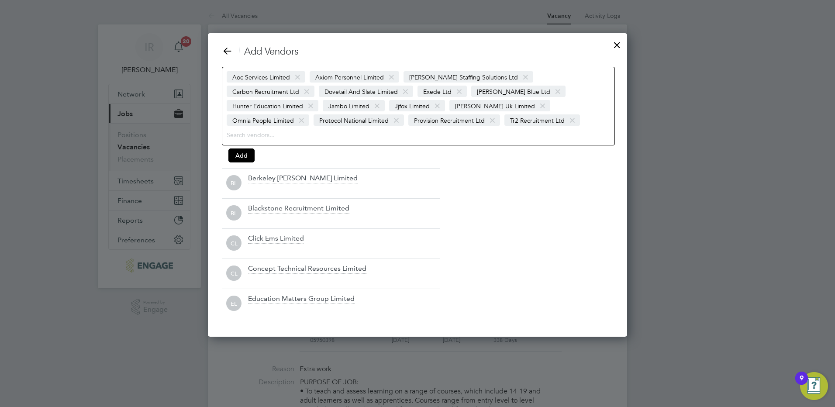
click at [519, 76] on span at bounding box center [525, 77] width 13 height 17
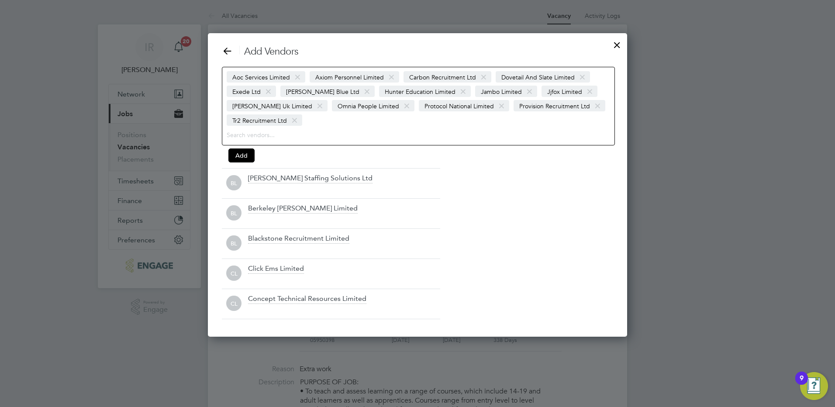
click at [389, 76] on span at bounding box center [391, 77] width 13 height 17
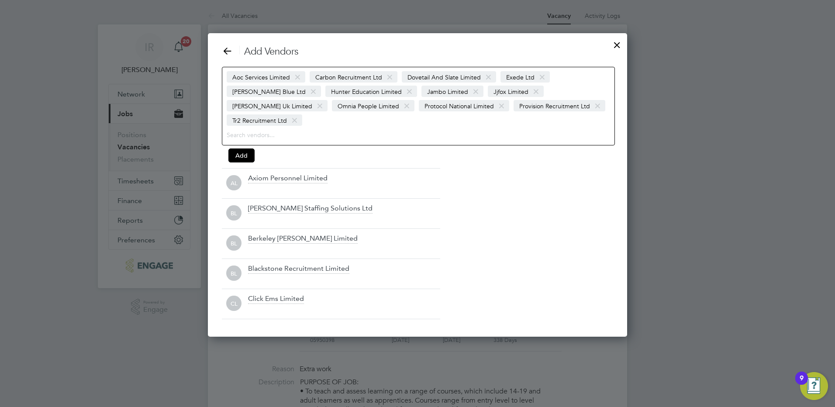
scroll to position [289, 420]
click at [297, 75] on span at bounding box center [297, 77] width 13 height 17
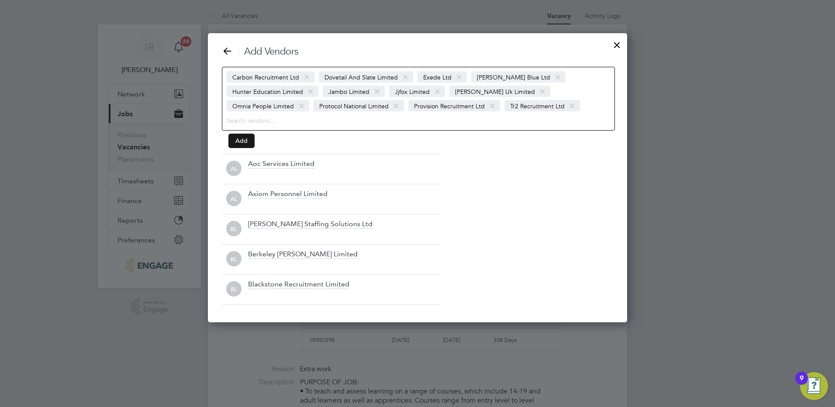
click at [243, 140] on button "Add" at bounding box center [241, 141] width 26 height 14
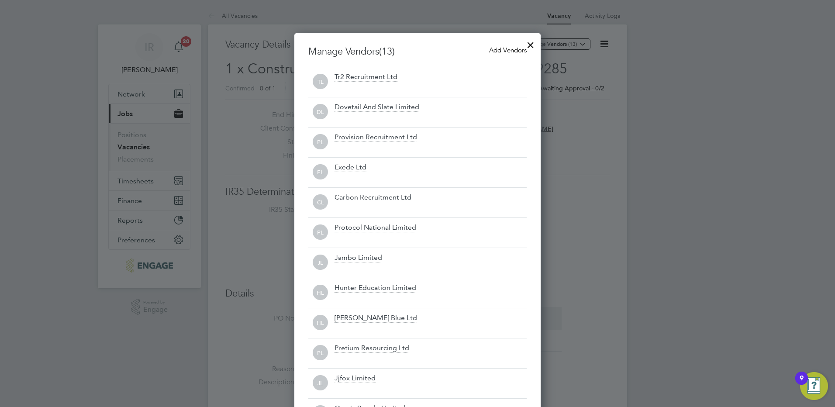
click at [529, 43] on div at bounding box center [531, 43] width 16 height 16
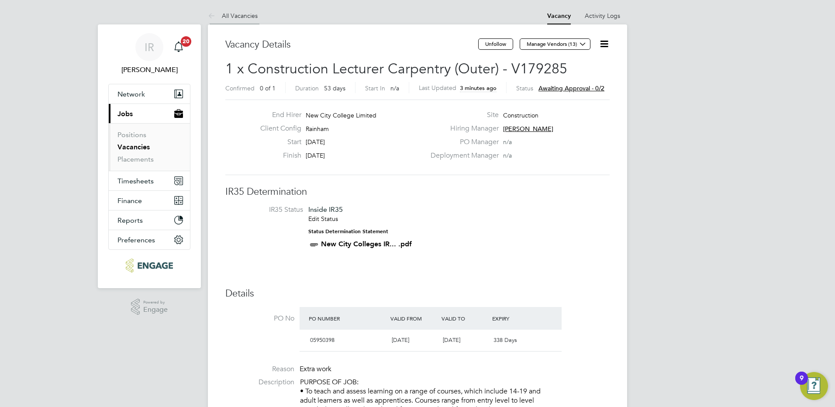
click at [232, 17] on link "All Vacancies" at bounding box center [233, 16] width 50 height 8
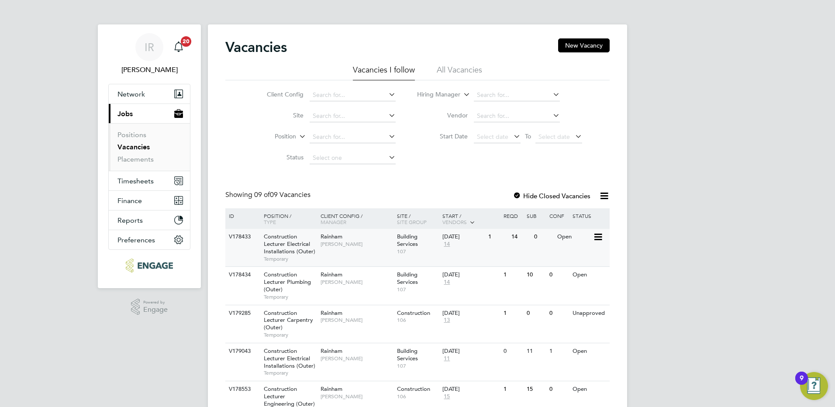
click at [289, 248] on span "Construction Lecturer Electrical Installations (Outer)" at bounding box center [290, 244] width 52 height 22
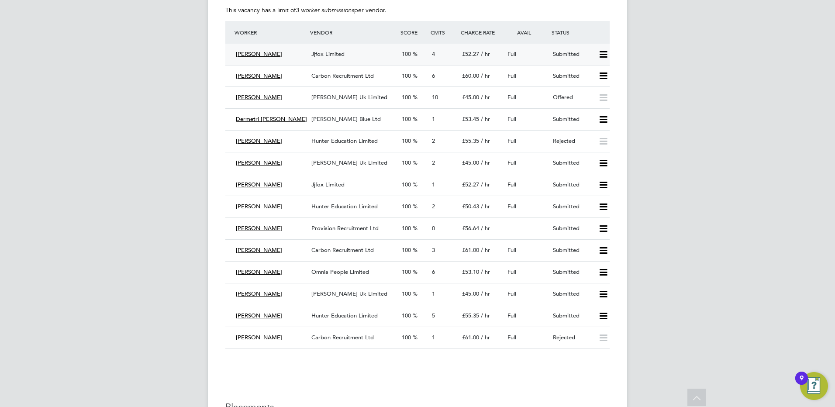
click at [250, 54] on span "[PERSON_NAME]" at bounding box center [259, 53] width 46 height 7
click at [333, 50] on span "Jjfox Limited" at bounding box center [327, 53] width 33 height 7
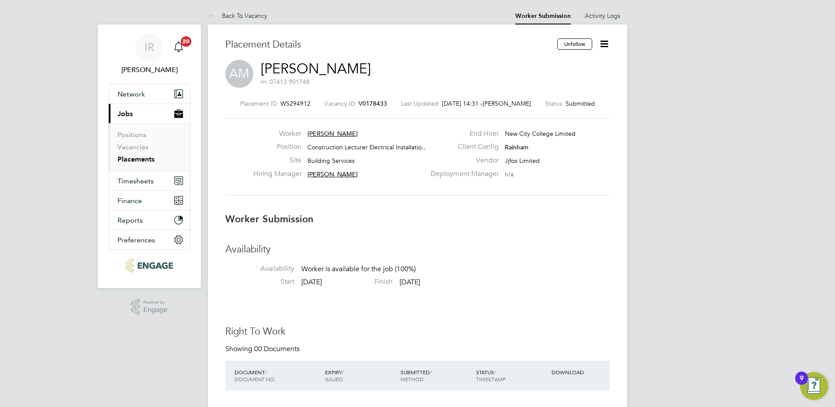
click at [605, 46] on icon at bounding box center [604, 43] width 11 height 11
click at [230, 16] on link "Back To Vacancy" at bounding box center [237, 16] width 59 height 8
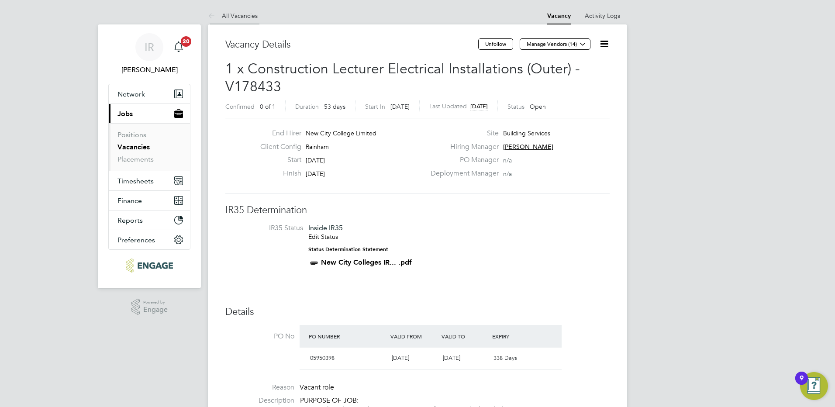
click at [226, 16] on link "All Vacancies" at bounding box center [233, 16] width 50 height 8
